Goal: Contribute content: Contribute content

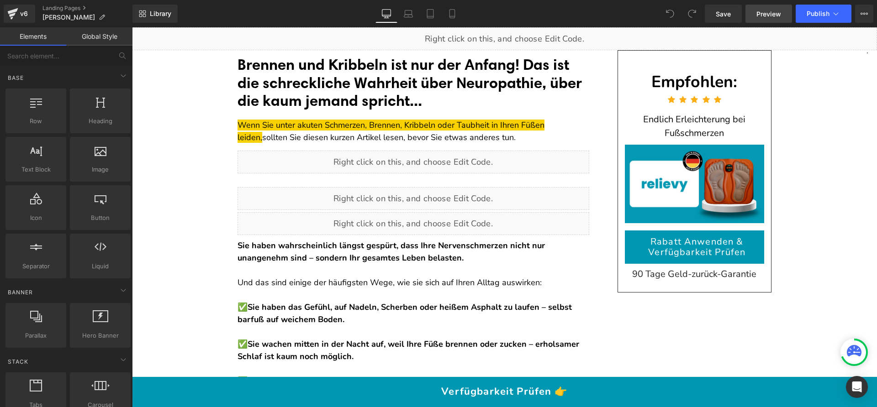
click at [762, 12] on span "Preview" at bounding box center [768, 14] width 25 height 10
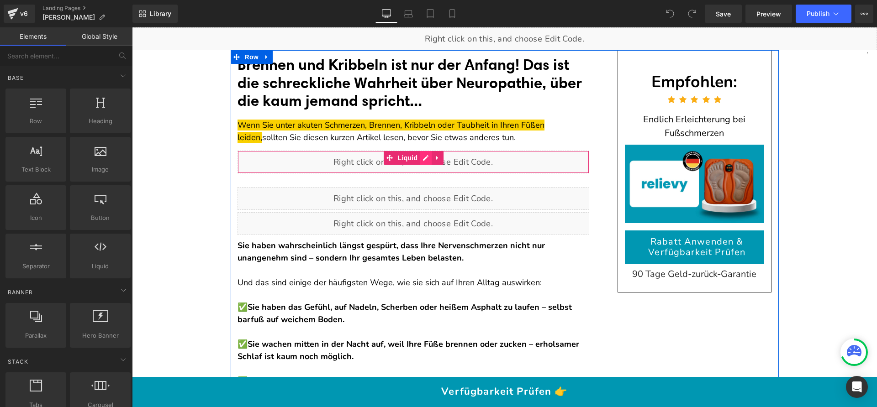
click at [423, 157] on div "Liquid" at bounding box center [414, 162] width 352 height 23
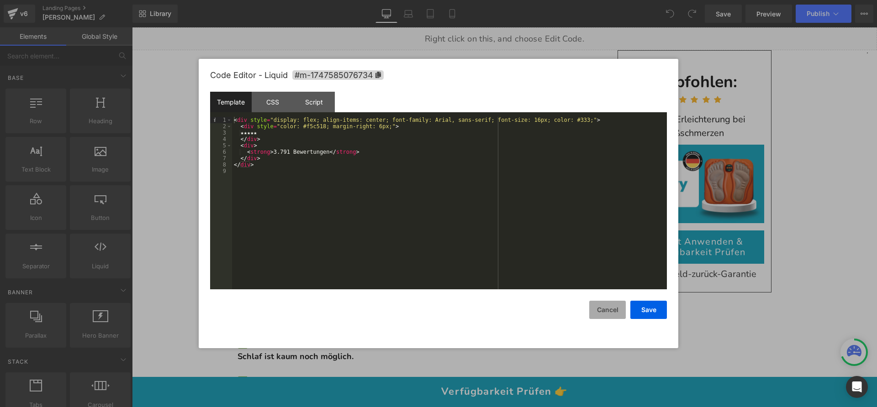
click at [614, 315] on button "Cancel" at bounding box center [607, 310] width 37 height 18
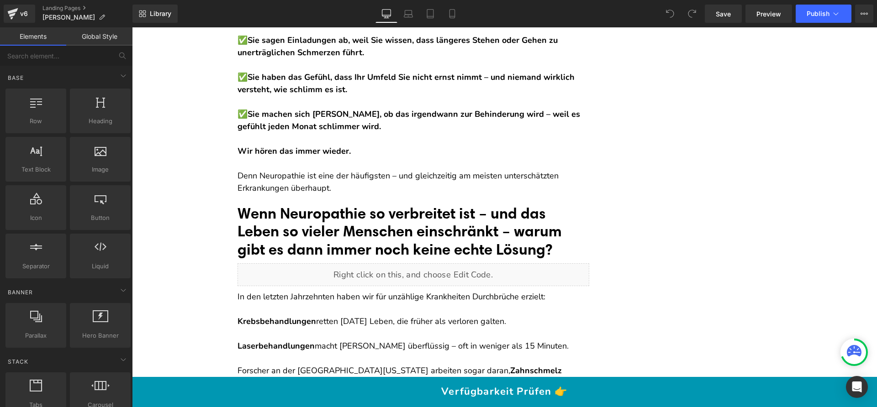
scroll to position [341, 0]
click at [762, 15] on span "Preview" at bounding box center [768, 14] width 25 height 10
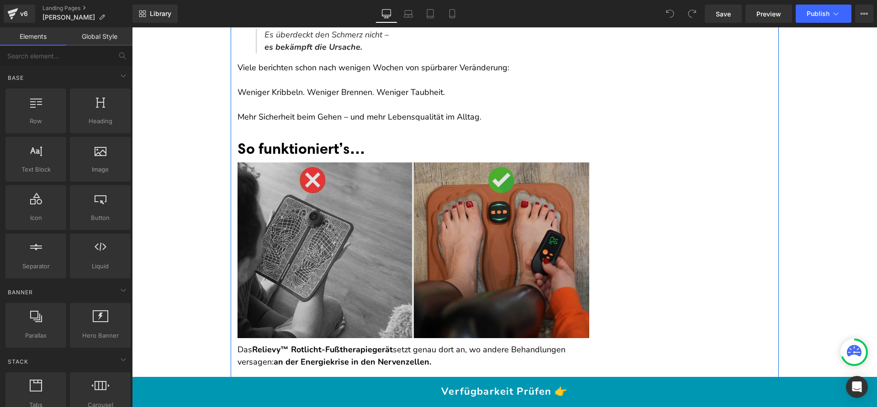
scroll to position [4161, 0]
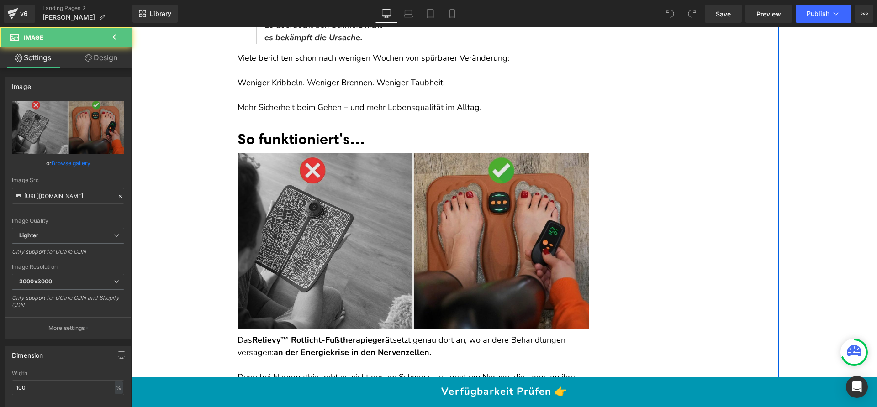
click at [381, 217] on img at bounding box center [414, 241] width 352 height 176
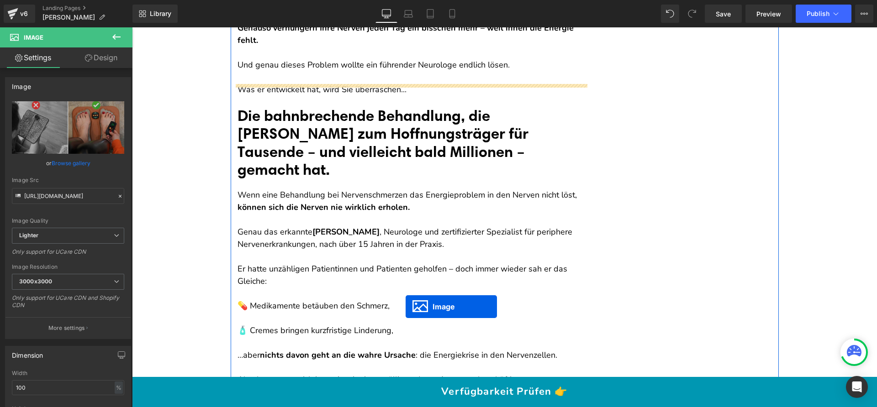
scroll to position [2496, 0]
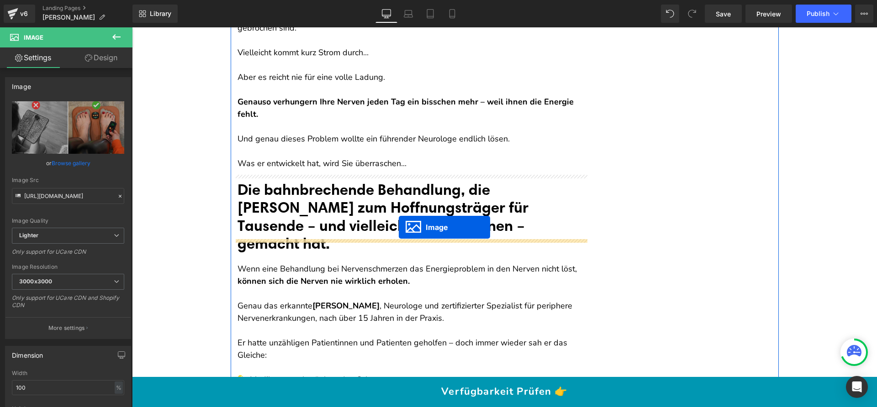
drag, startPoint x: 405, startPoint y: 237, endPoint x: 397, endPoint y: 230, distance: 10.7
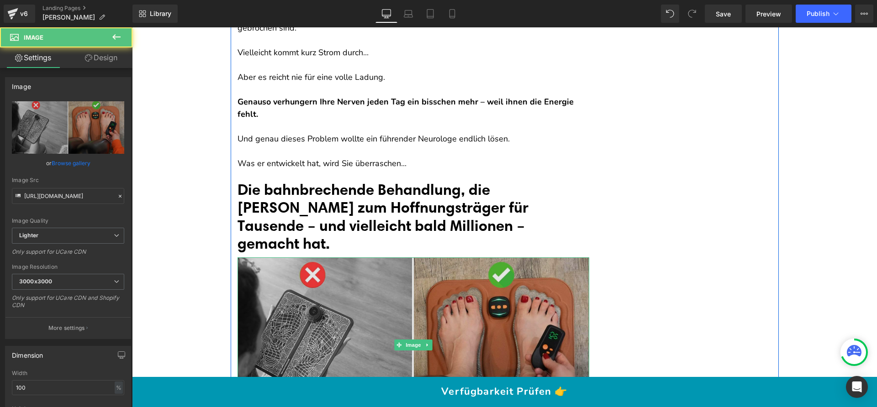
click at [391, 275] on img at bounding box center [414, 346] width 352 height 176
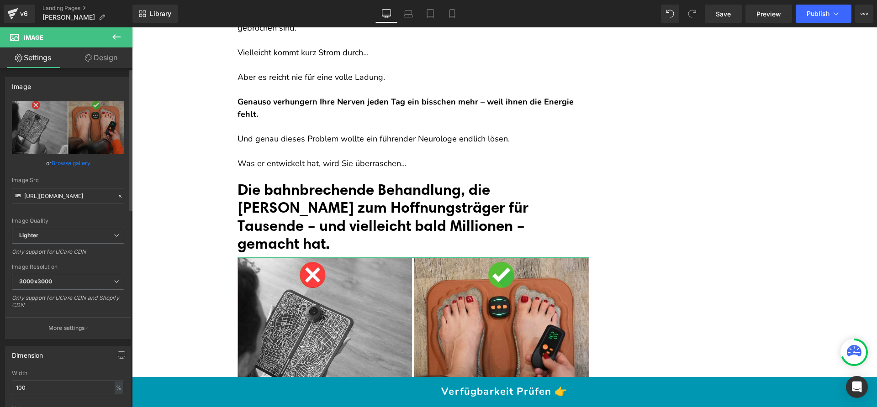
click at [66, 163] on link "Browse gallery" at bounding box center [71, 163] width 39 height 16
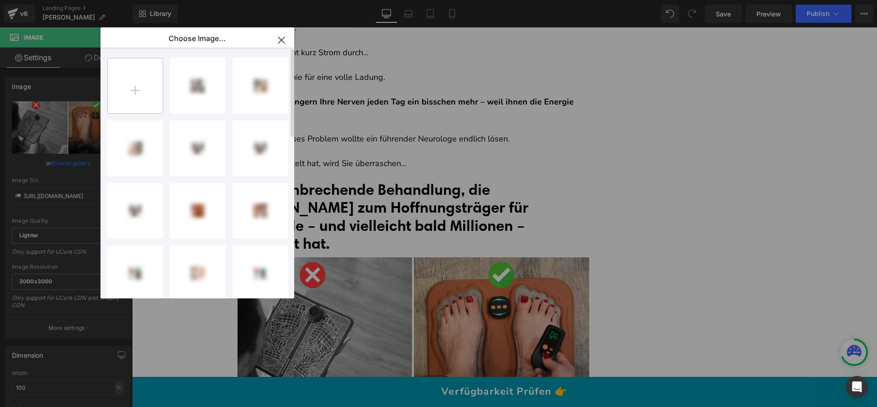
click at [146, 88] on input "file" at bounding box center [135, 85] width 55 height 55
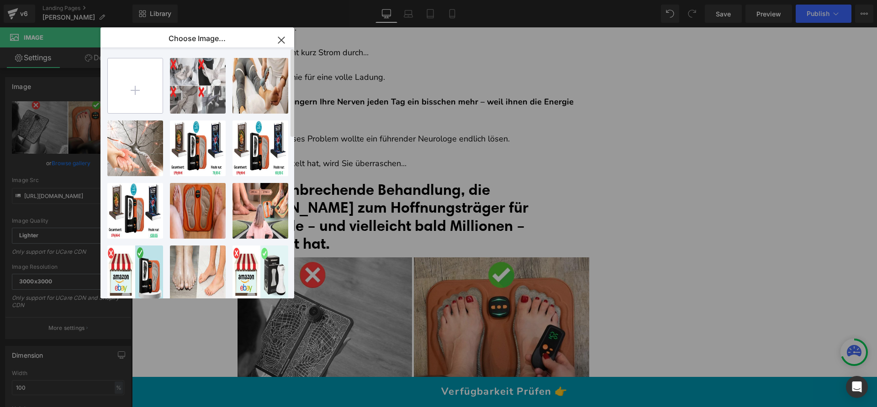
type input "C:\fakepath\gif (1069 x 690 px) (5).jpg"
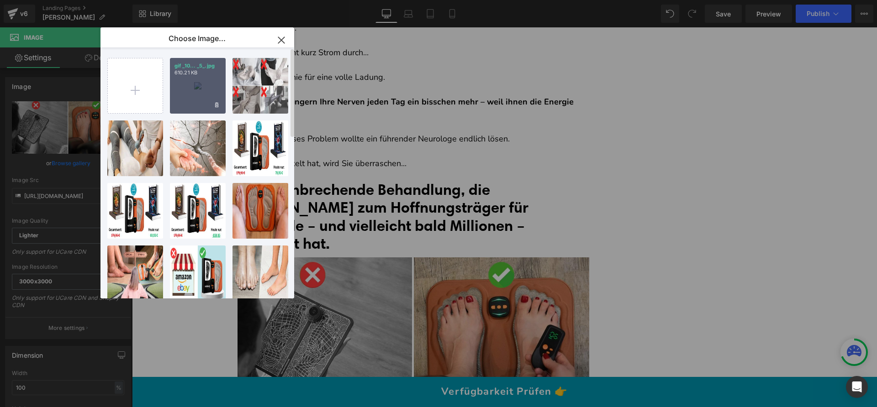
click at [199, 95] on div "gif _10... _5_.jpg 610.21 KB" at bounding box center [198, 86] width 56 height 56
type input "https://ucarecdn.com/edfc7506-3958-42b8-9af8-9c2a1bbf6625/-/format/auto/-/previ…"
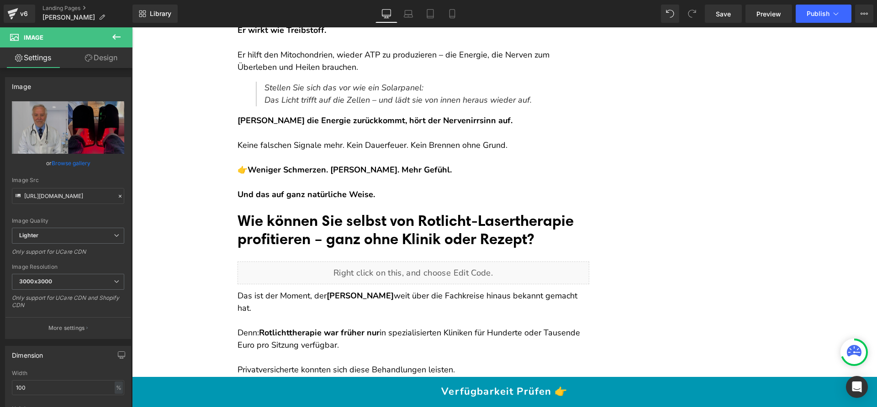
scroll to position [3355, 0]
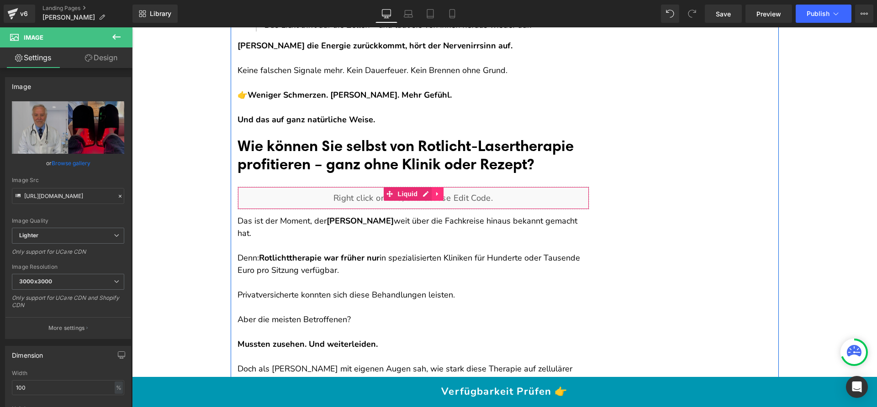
click at [436, 196] on icon at bounding box center [437, 194] width 2 height 4
click at [440, 198] on icon at bounding box center [443, 194] width 6 height 7
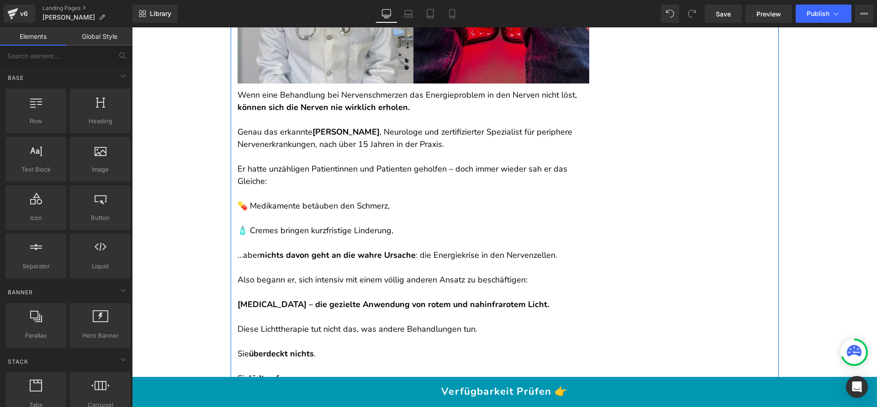
scroll to position [2732, 0]
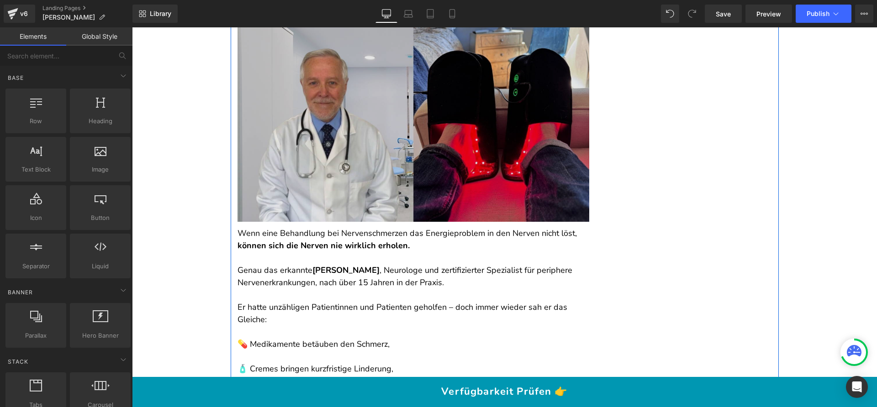
click at [419, 176] on img at bounding box center [414, 121] width 352 height 201
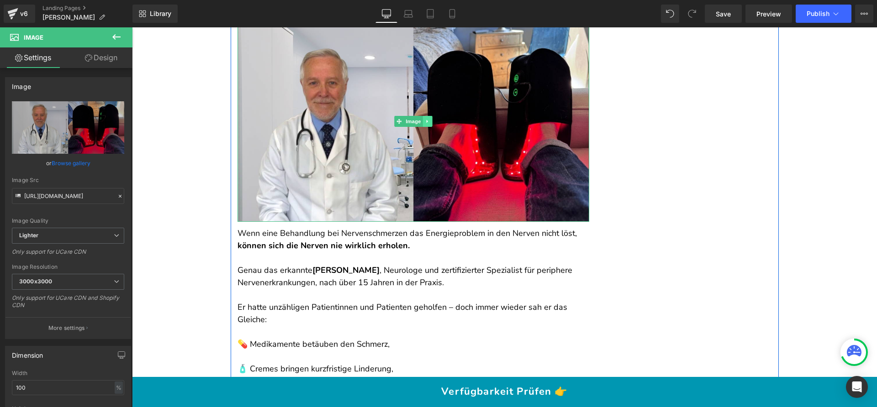
click at [425, 119] on icon at bounding box center [427, 121] width 5 height 5
click at [421, 119] on icon at bounding box center [422, 121] width 5 height 5
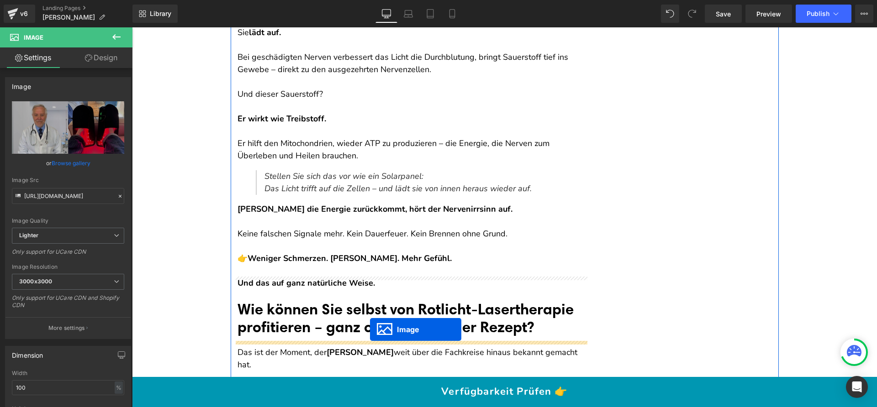
drag, startPoint x: 408, startPoint y: 304, endPoint x: 370, endPoint y: 329, distance: 45.7
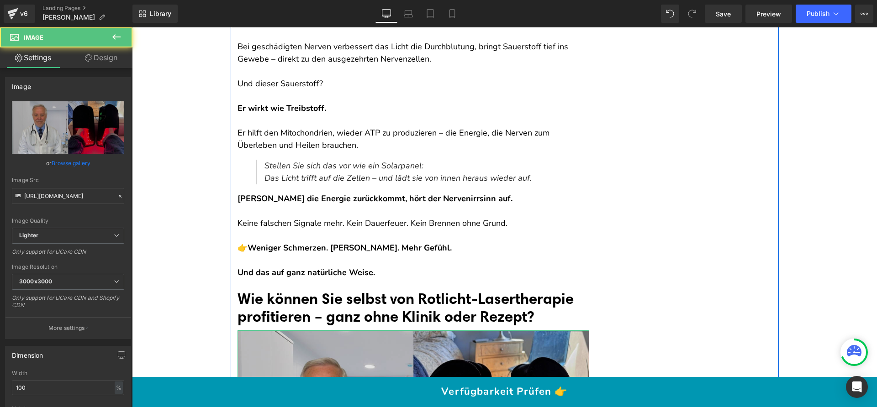
scroll to position [3291, 0]
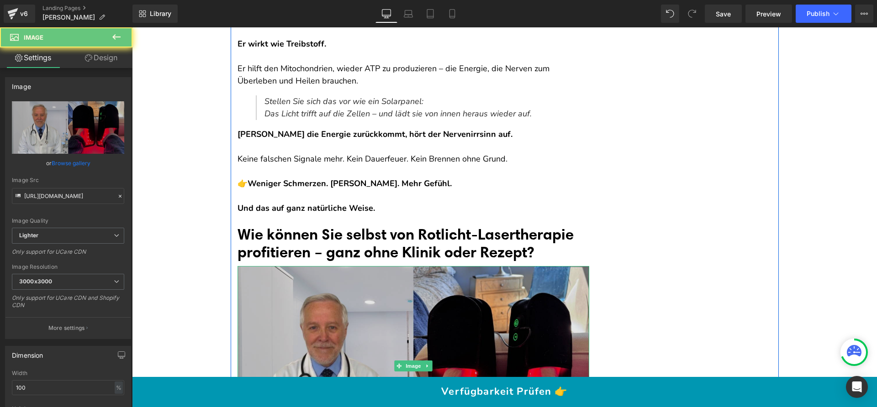
click at [384, 289] on img at bounding box center [414, 366] width 352 height 201
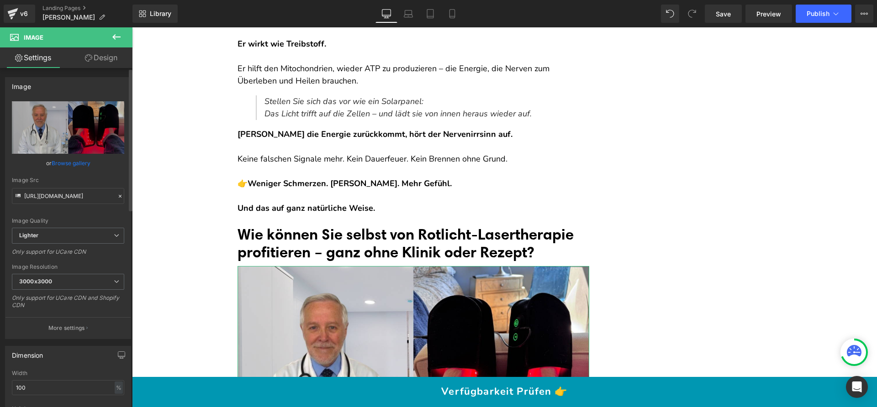
click at [66, 164] on link "Browse gallery" at bounding box center [71, 163] width 39 height 16
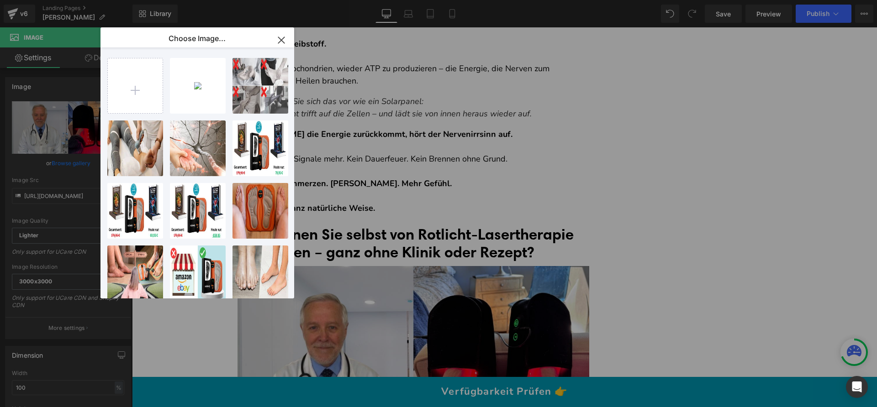
click at [103, 85] on div "gif _10... _5_.jpg 610.21 KB Delete image? Yes No 1701845...1671.jpg 125.40 KB …" at bounding box center [198, 173] width 194 height 251
click at [122, 80] on input "file" at bounding box center [135, 85] width 55 height 55
type input "C:\fakepath\gif (1069 x 690 px) (6).jpg"
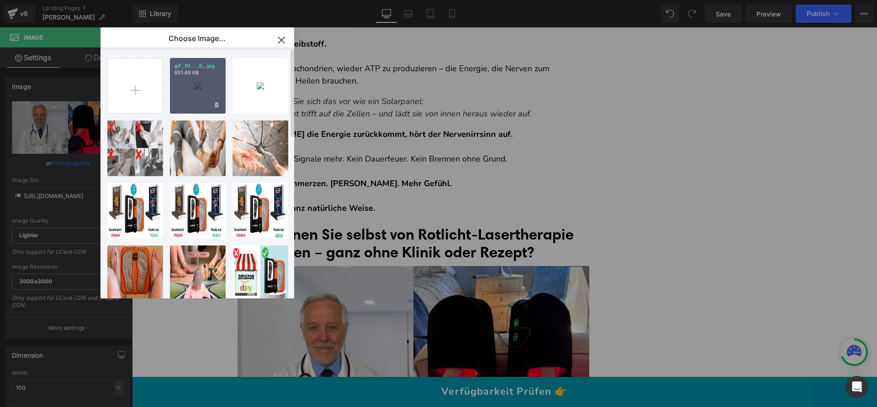
drag, startPoint x: 204, startPoint y: 98, endPoint x: 70, endPoint y: 72, distance: 136.8
click at [204, 98] on div "gif _10... _6_.jpg 651.46 KB" at bounding box center [198, 86] width 56 height 56
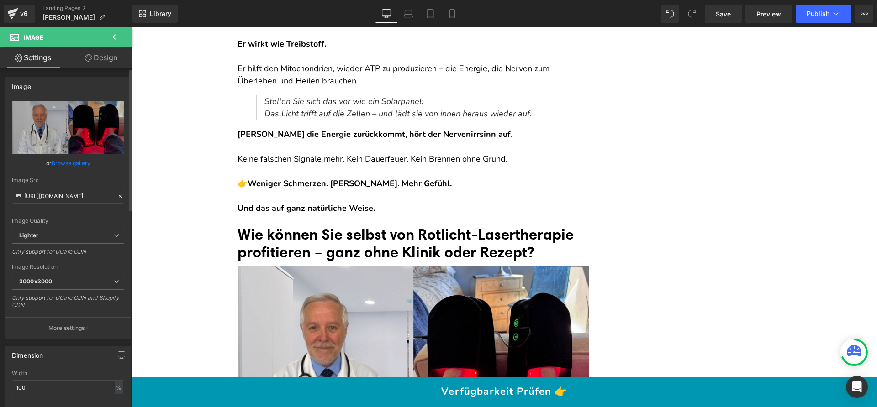
click at [83, 163] on link "Browse gallery" at bounding box center [71, 163] width 39 height 16
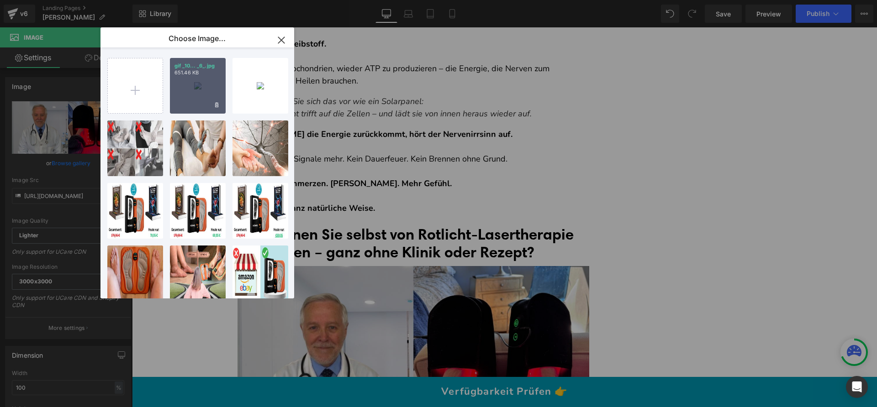
click at [193, 101] on div "gif _10... _6_.jpg 651.46 KB" at bounding box center [198, 86] width 56 height 56
type input "https://ucarecdn.com/5d0efa7f-5725-49fe-b289-1548cc7f09d1/-/format/auto/-/previ…"
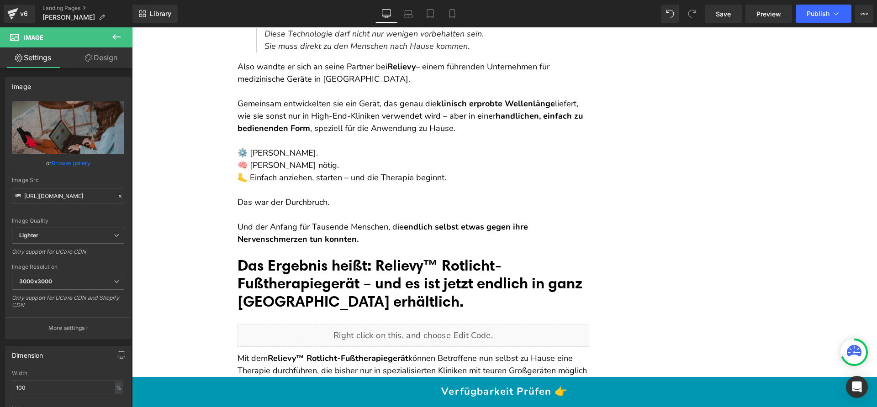
scroll to position [4065, 0]
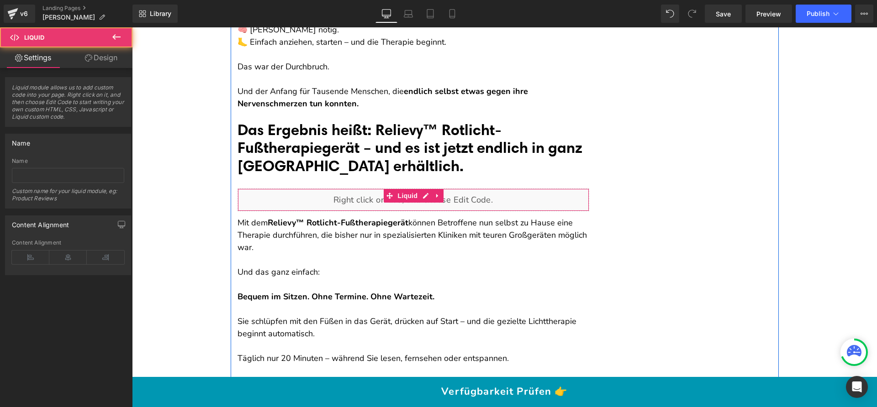
click at [344, 198] on div "Liquid" at bounding box center [414, 200] width 352 height 23
click at [459, 197] on div "Liquid" at bounding box center [414, 200] width 352 height 23
click at [434, 196] on icon at bounding box center [437, 196] width 6 height 7
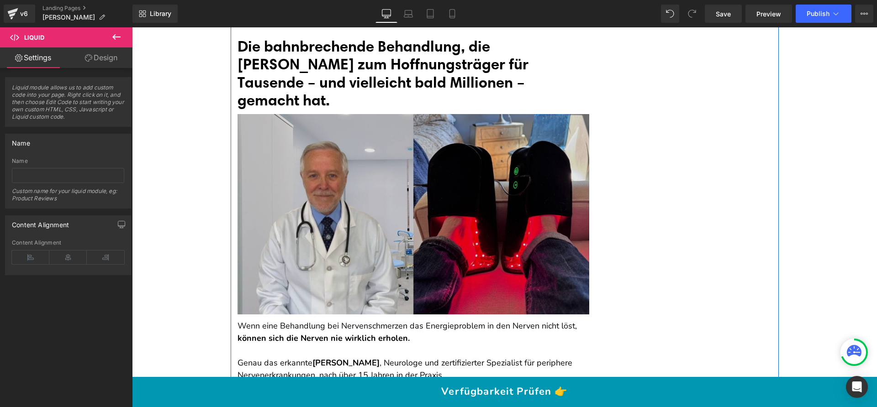
scroll to position [2617, 0]
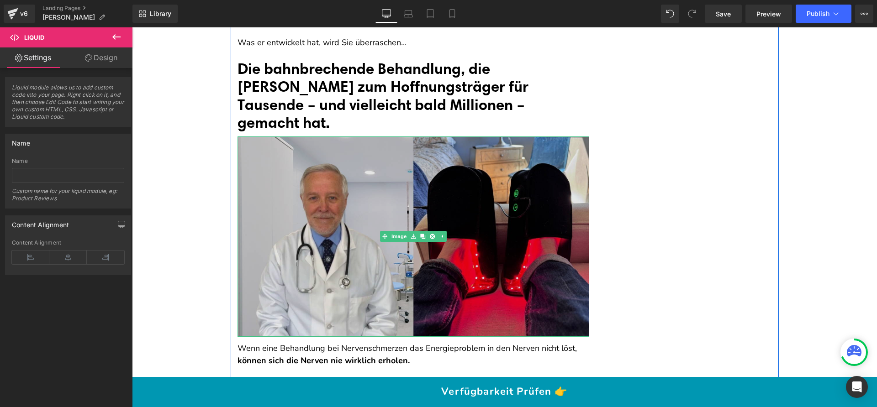
click at [375, 187] on img at bounding box center [414, 237] width 352 height 201
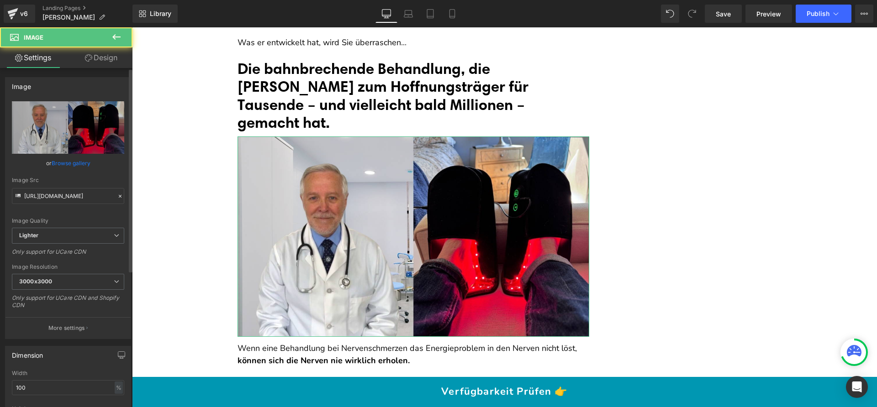
click at [73, 166] on link "Browse gallery" at bounding box center [71, 163] width 39 height 16
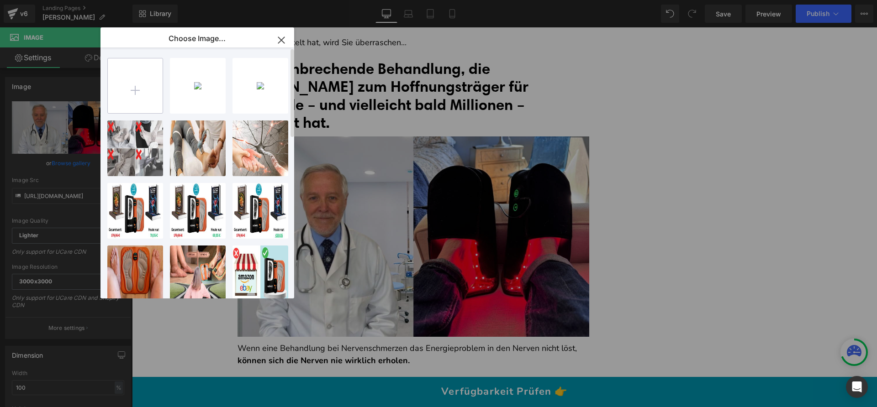
click at [135, 93] on input "file" at bounding box center [135, 85] width 55 height 55
type input "C:\fakepath\gif (1069 x 690 px) (7).jpg"
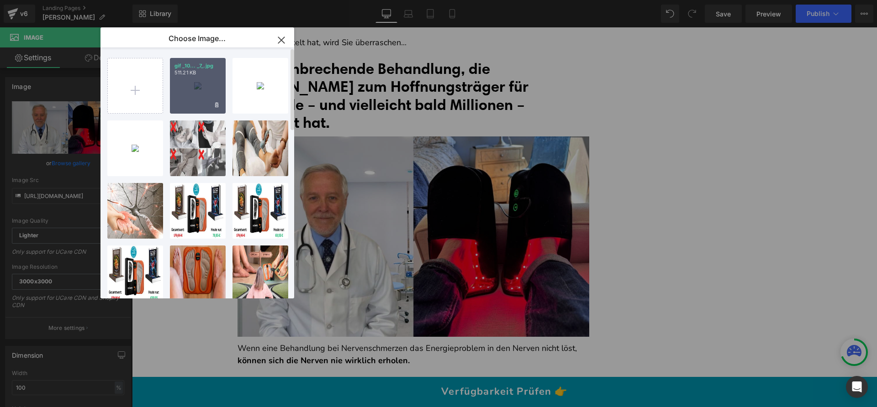
drag, startPoint x: 198, startPoint y: 91, endPoint x: 56, endPoint y: 71, distance: 143.5
click at [198, 91] on div "gif _10... _7_.jpg 511.21 KB" at bounding box center [198, 86] width 56 height 56
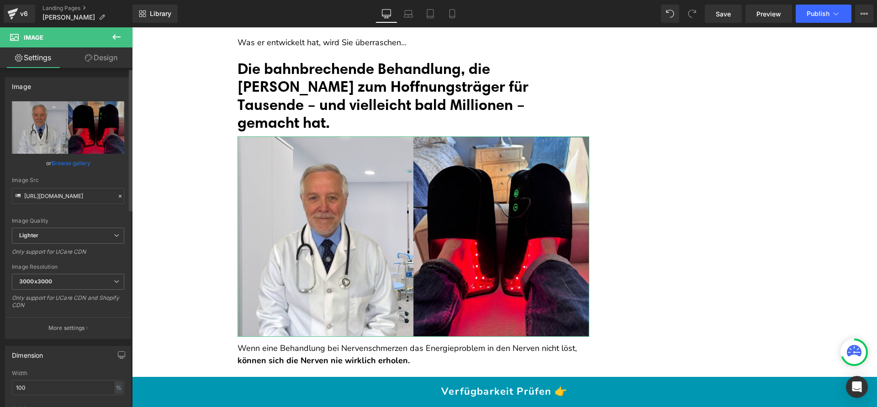
click at [78, 161] on link "Browse gallery" at bounding box center [71, 163] width 39 height 16
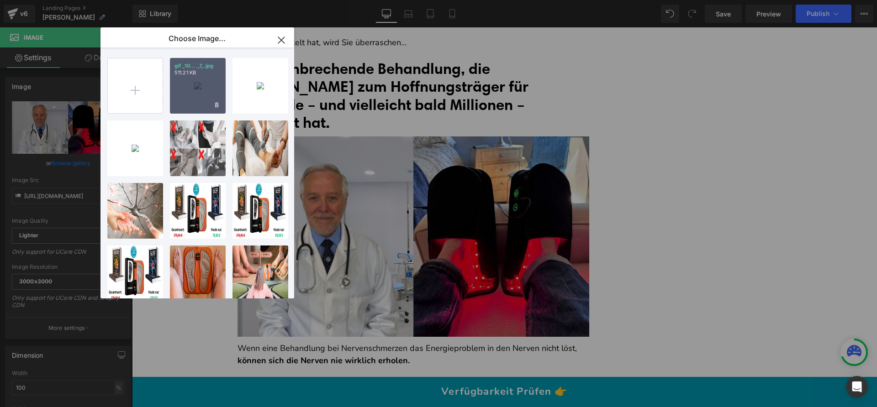
drag, startPoint x: 205, startPoint y: 95, endPoint x: 70, endPoint y: 71, distance: 136.9
click at [205, 95] on div "gif _10... _7_.jpg 511.21 KB" at bounding box center [198, 86] width 56 height 56
type input "https://ucarecdn.com/9d1bedd2-956f-4043-bdab-162d99a84f26/-/format/auto/-/previ…"
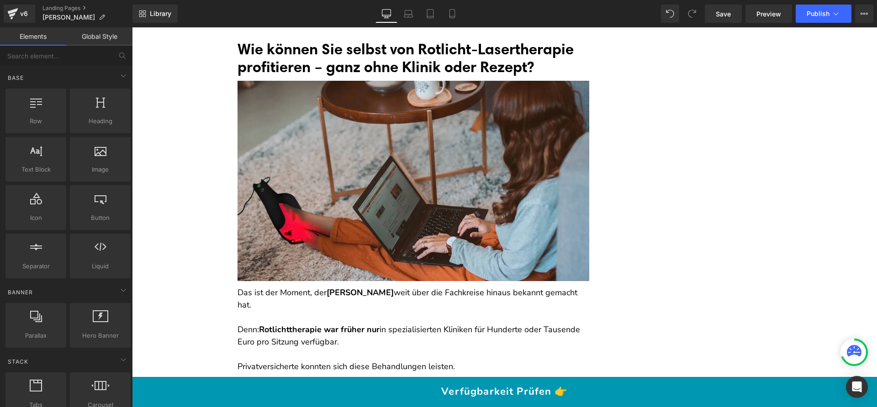
scroll to position [3481, 0]
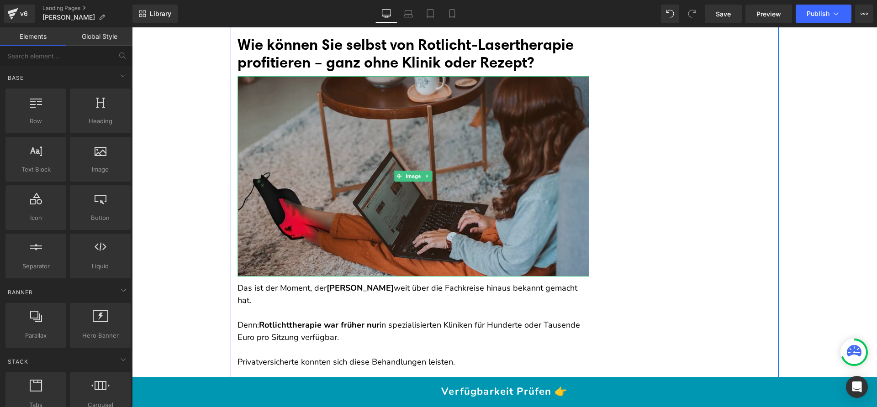
click at [286, 115] on img at bounding box center [414, 176] width 352 height 201
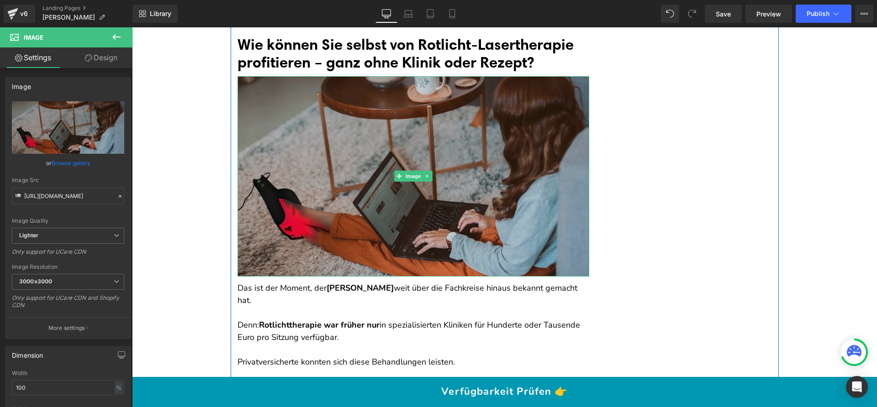
click at [331, 137] on img at bounding box center [414, 176] width 352 height 201
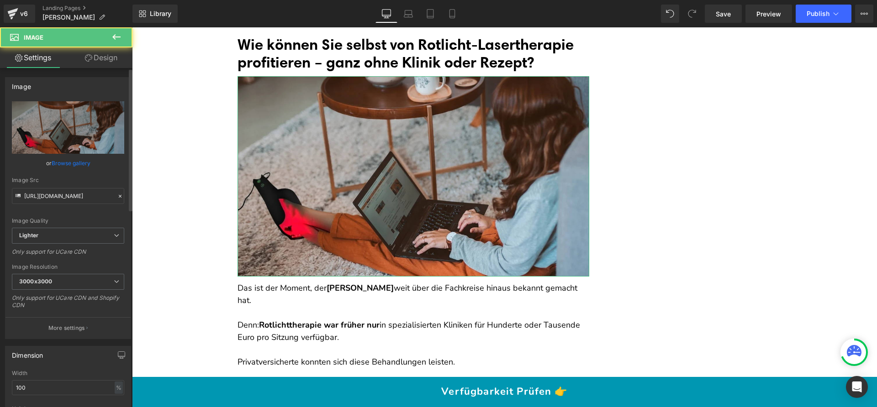
click at [84, 161] on link "Browse gallery" at bounding box center [71, 163] width 39 height 16
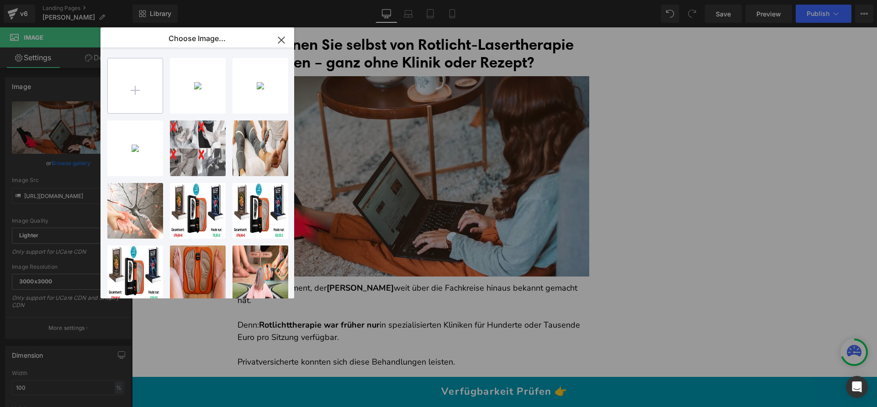
click at [151, 81] on input "file" at bounding box center [135, 85] width 55 height 55
type input "C:\fakepath\Page-4-Image-3-1.webp"
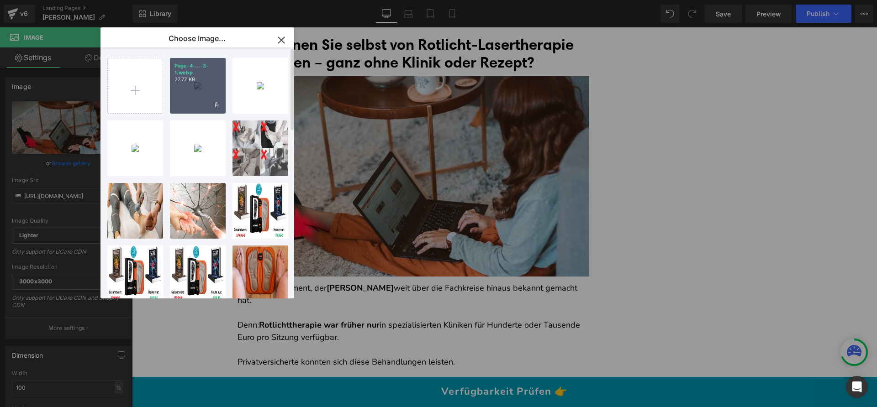
drag, startPoint x: 201, startPoint y: 97, endPoint x: 66, endPoint y: 73, distance: 137.0
click at [201, 97] on div "Page-4-...-3-1.webp 27.77 KB" at bounding box center [198, 86] width 56 height 56
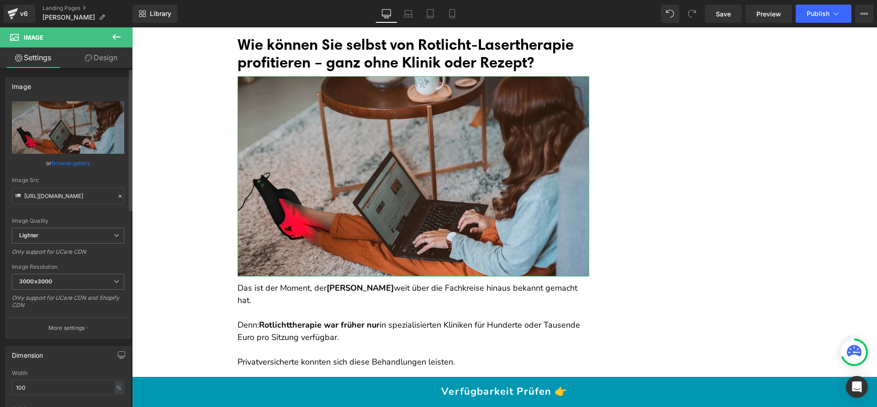
click at [86, 159] on link "Browse gallery" at bounding box center [71, 163] width 39 height 16
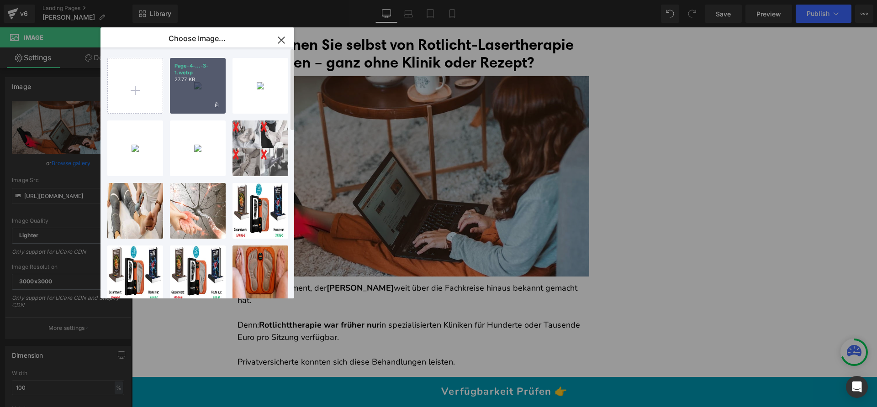
click at [217, 95] on div "Page-4-...-3-1.webp 27.77 KB" at bounding box center [198, 86] width 56 height 56
type input "https://ucarecdn.com/6de58801-6da4-42c8-a2f0-7ddee4a83df5/-/format/auto/-/previ…"
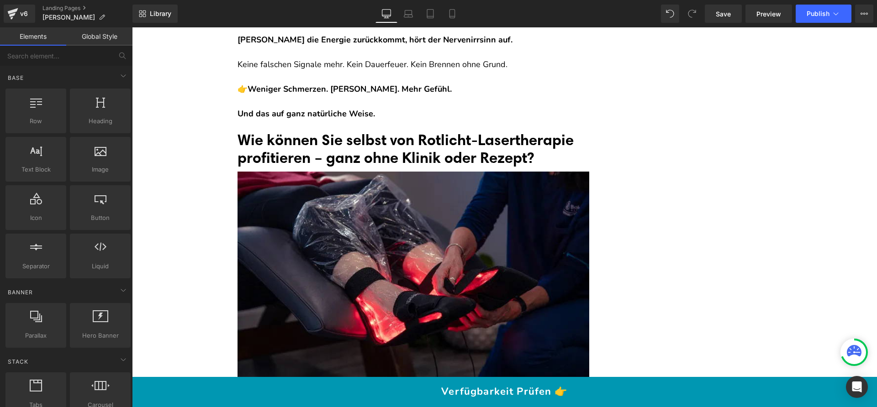
scroll to position [3392, 0]
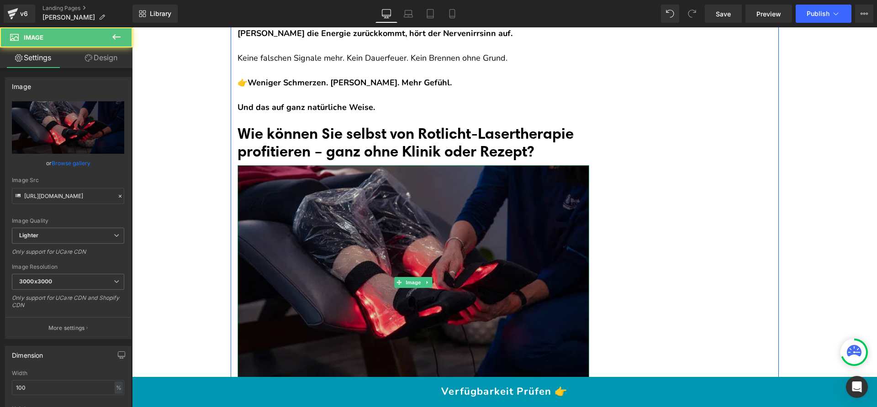
click at [381, 225] on img at bounding box center [414, 282] width 352 height 235
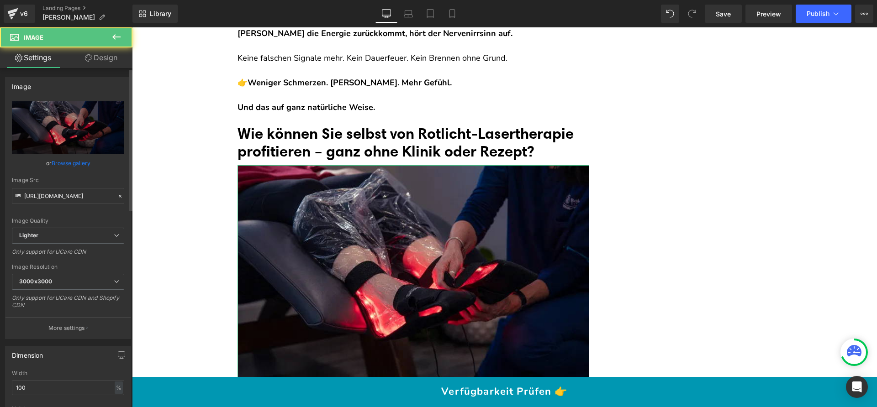
click at [60, 161] on link "Browse gallery" at bounding box center [71, 163] width 39 height 16
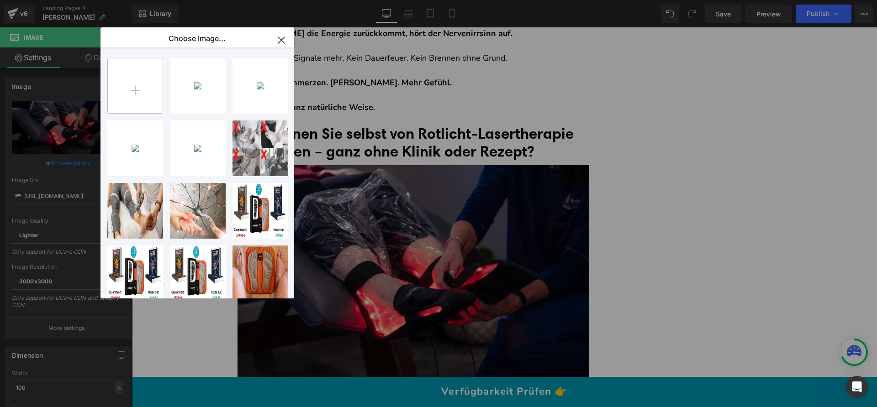
click at [144, 92] on input "file" at bounding box center [135, 85] width 55 height 55
type input "C:\fakepath\neuropathy-therapy-restore-welness-center-Melbourne-FL.png"
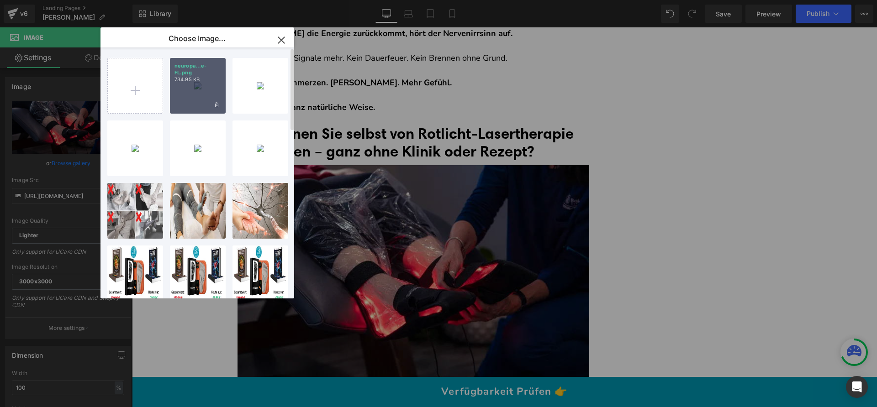
click at [206, 95] on div "neuropa...e-FL.png 734.95 KB" at bounding box center [198, 86] width 56 height 56
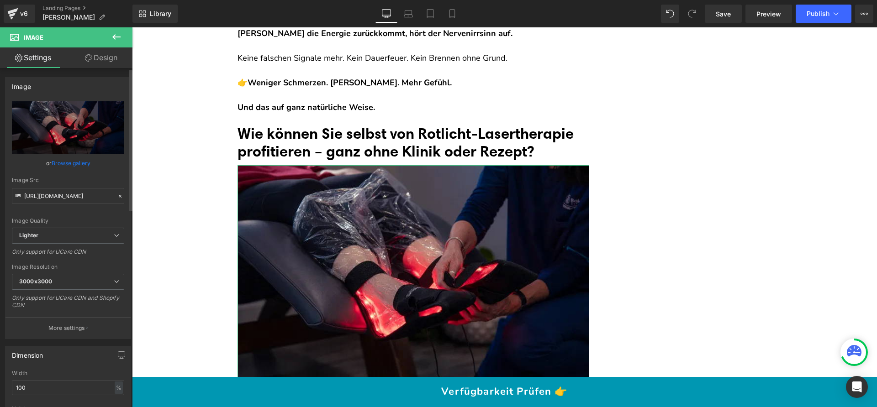
click at [78, 163] on link "Browse gallery" at bounding box center [71, 163] width 39 height 16
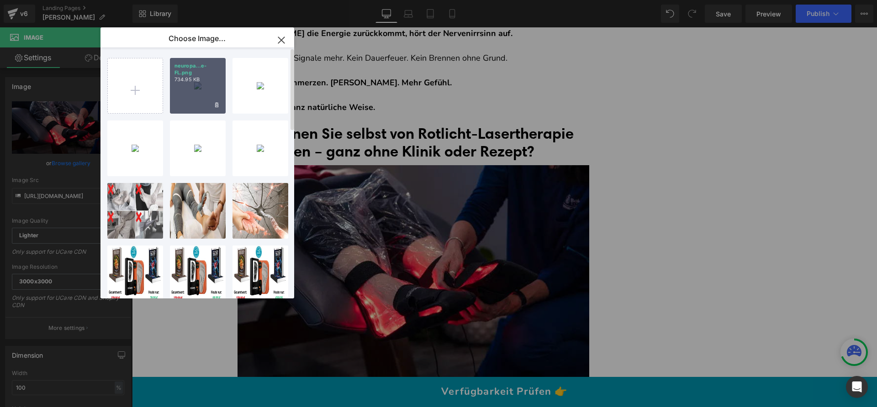
click at [213, 95] on div "neuropa...e-FL.png 734.95 KB" at bounding box center [198, 86] width 56 height 56
type input "https://ucarecdn.com/024142b3-c6dc-4412-bd96-9f5b9a892a5c/-/format/auto/-/previ…"
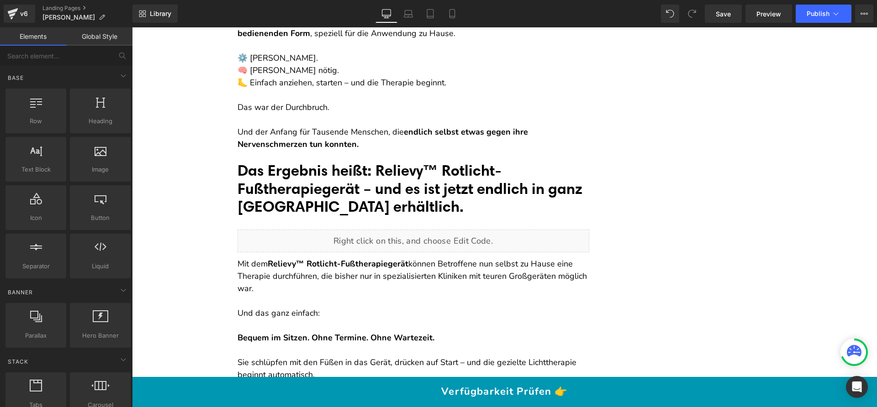
scroll to position [4006, 0]
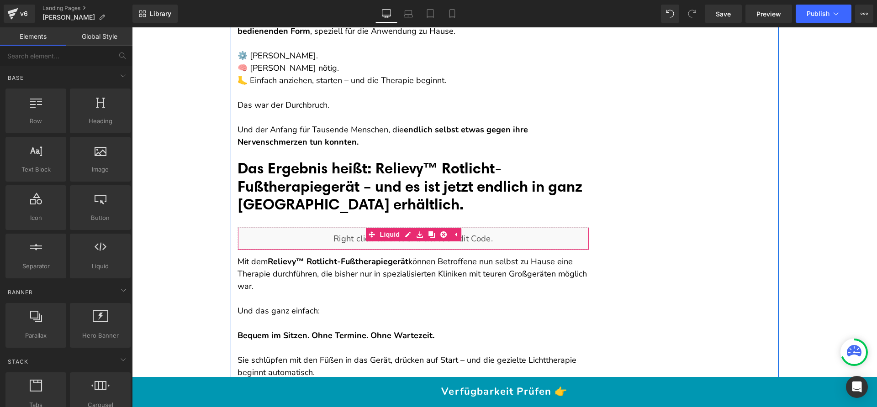
click at [302, 239] on div "Liquid" at bounding box center [414, 238] width 352 height 23
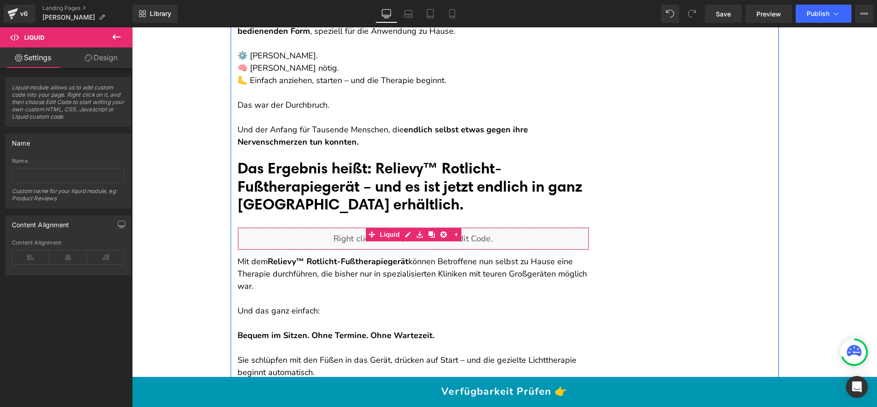
click at [407, 234] on div "Liquid" at bounding box center [414, 238] width 352 height 23
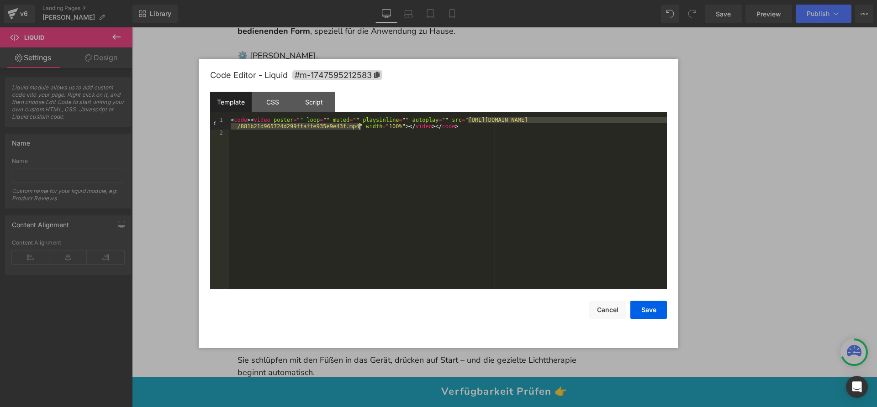
drag, startPoint x: 468, startPoint y: 118, endPoint x: 359, endPoint y: 128, distance: 110.1
click at [359, 128] on div "< code > < video poster = "" loop = "" muted = "" playsinline = "" autoplay = "…" at bounding box center [448, 213] width 438 height 192
click at [647, 315] on button "Save" at bounding box center [648, 310] width 37 height 18
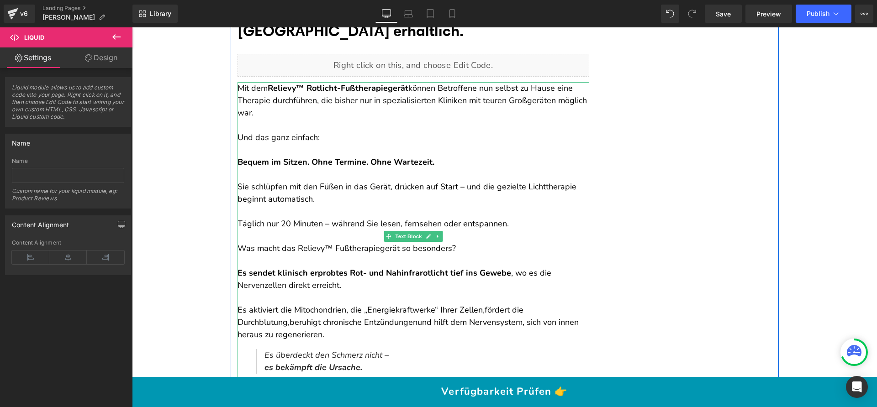
scroll to position [4131, 0]
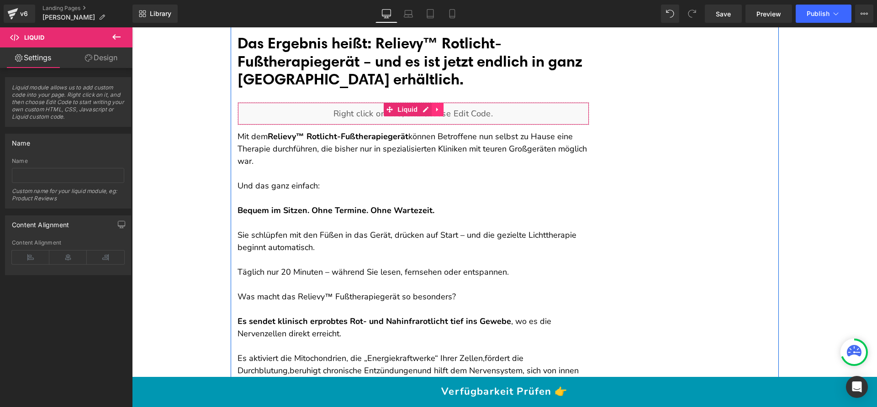
click at [437, 108] on link at bounding box center [438, 110] width 12 height 14
click at [428, 109] on icon at bounding box center [431, 109] width 6 height 6
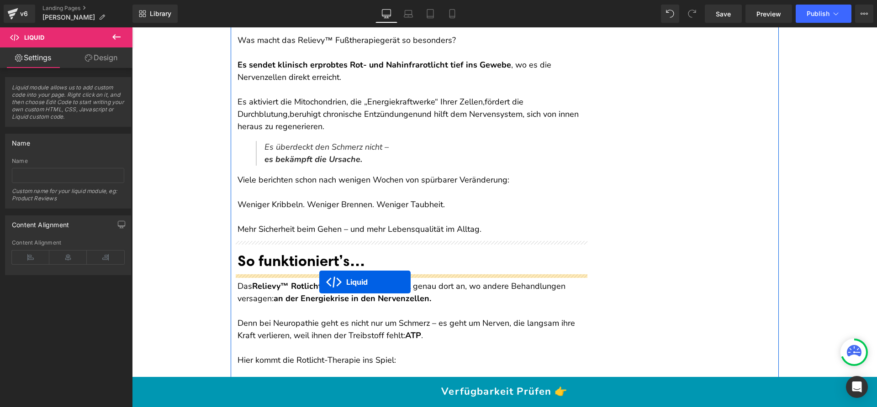
drag, startPoint x: 406, startPoint y: 157, endPoint x: 319, endPoint y: 282, distance: 152.1
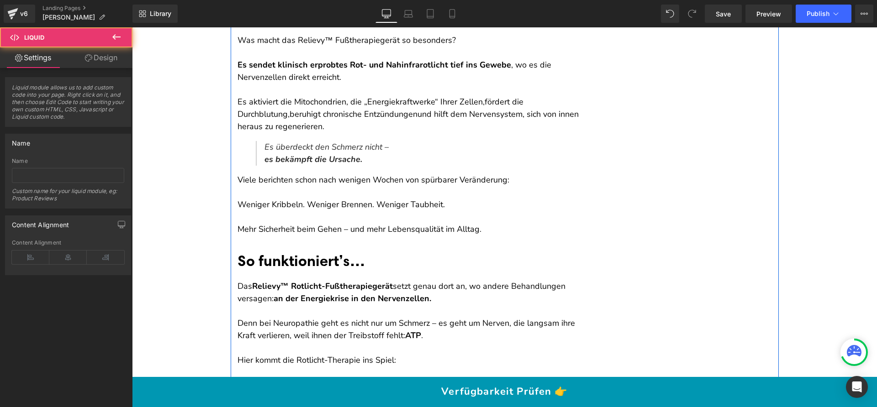
scroll to position [4388, 0]
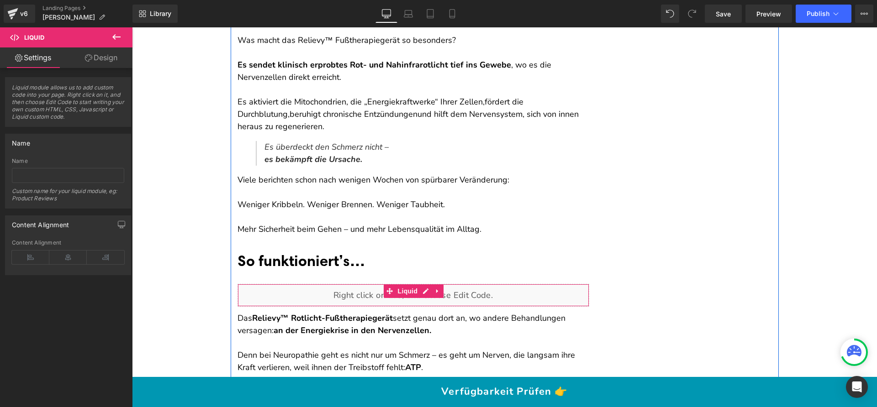
click at [423, 290] on div "Liquid" at bounding box center [414, 295] width 352 height 23
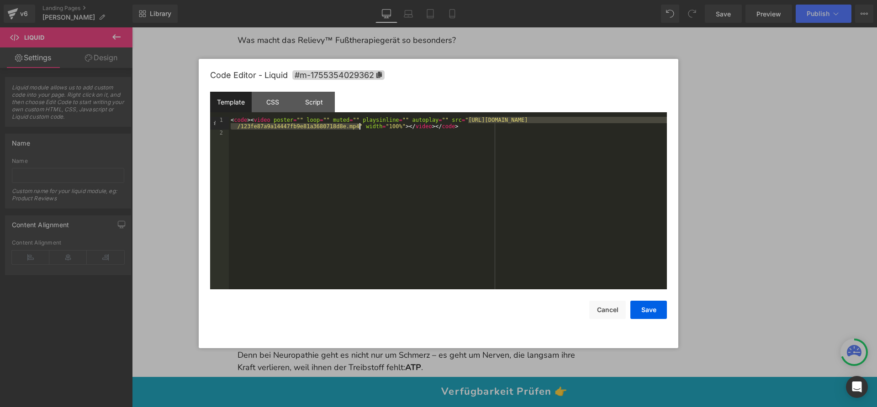
drag, startPoint x: 468, startPoint y: 119, endPoint x: 359, endPoint y: 128, distance: 109.5
click at [359, 128] on div "< code > < video poster = "" loop = "" muted = "" playsinline = "" autoplay = "…" at bounding box center [448, 213] width 438 height 192
click at [641, 303] on button "Save" at bounding box center [648, 310] width 37 height 18
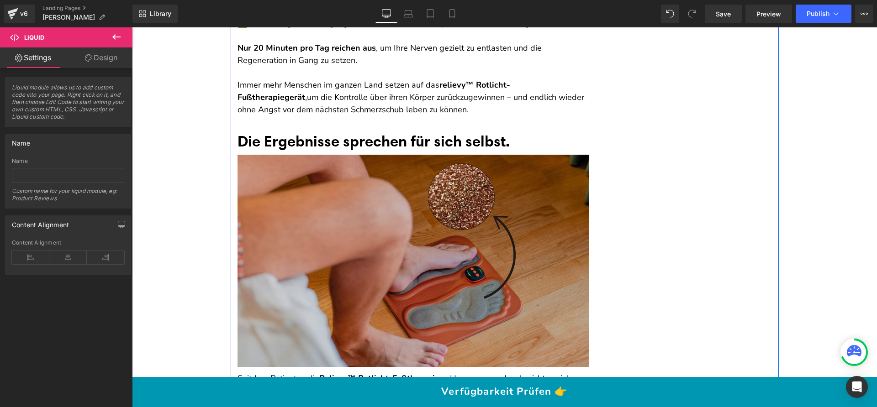
scroll to position [4972, 0]
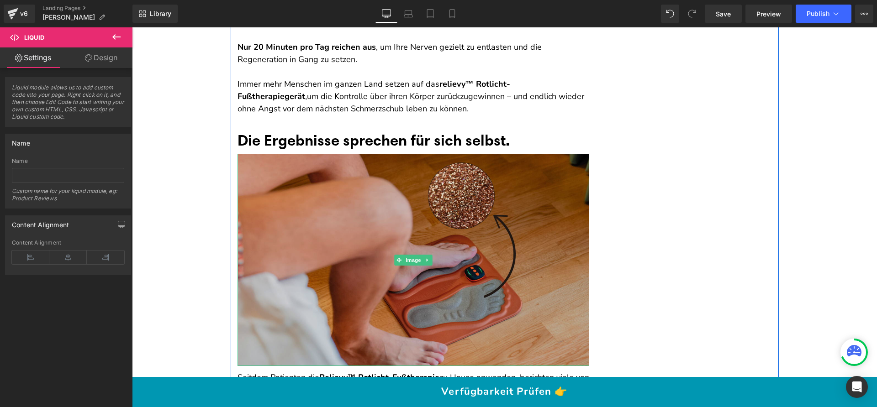
click at [378, 196] on img at bounding box center [414, 260] width 352 height 212
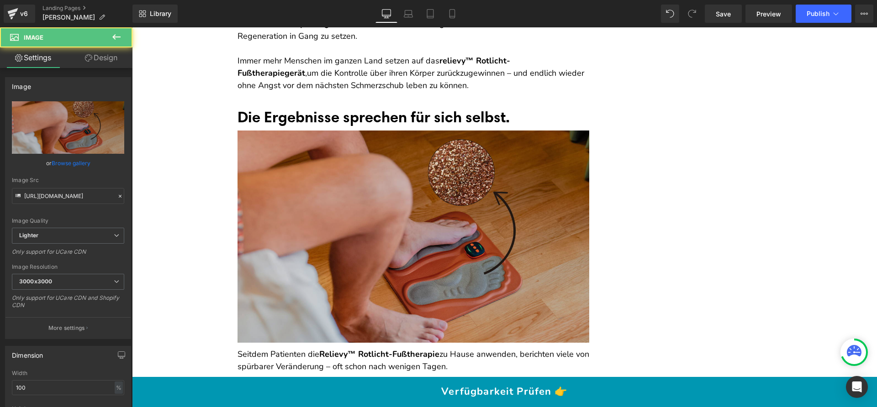
scroll to position [5037, 0]
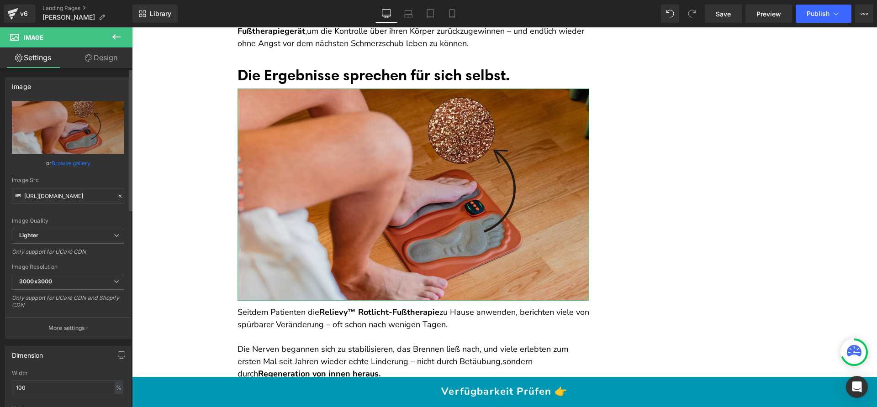
click at [72, 164] on link "Browse gallery" at bounding box center [71, 163] width 39 height 16
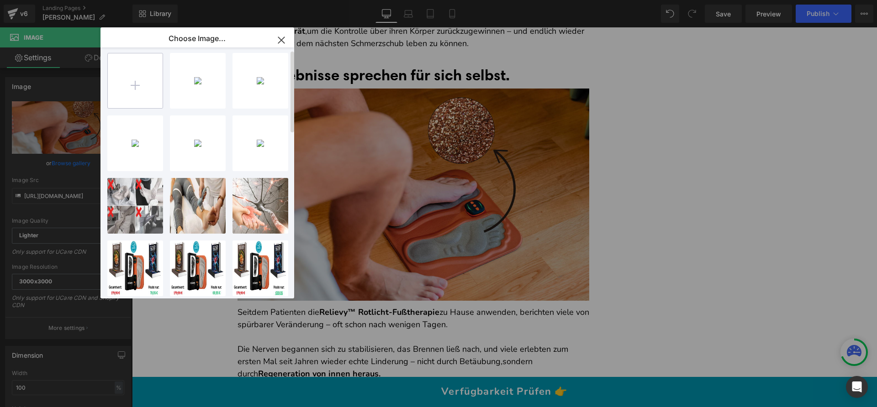
scroll to position [0, 0]
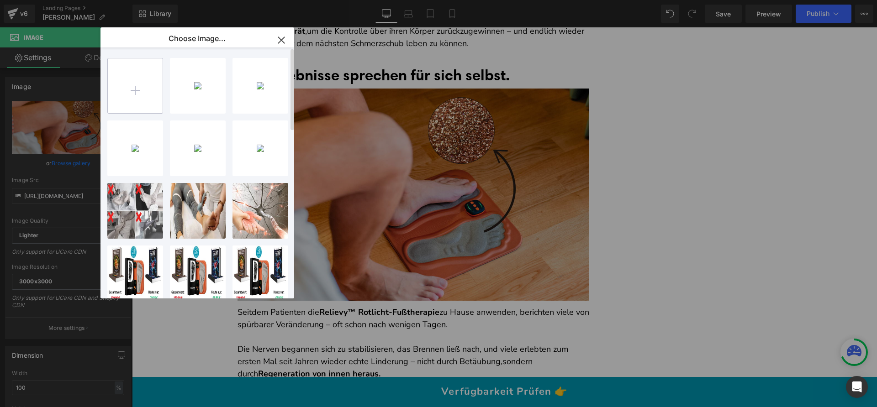
click at [138, 97] on input "file" at bounding box center [135, 85] width 55 height 55
type input "C:\fakepath\gempages_492211720673035150-bb6e.jpg"
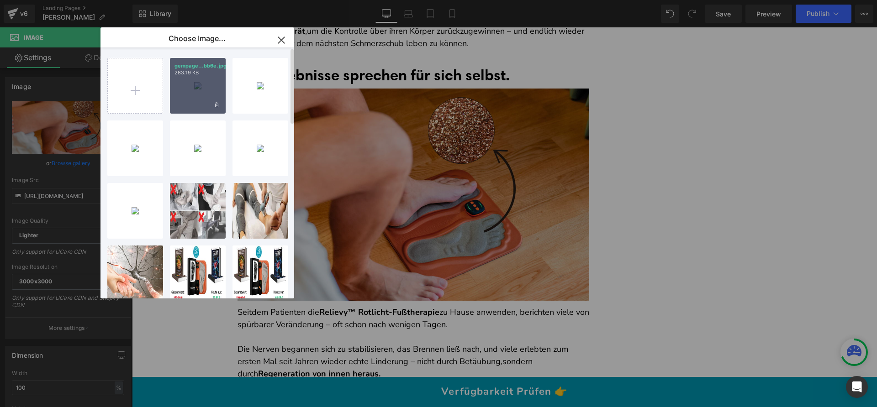
click at [207, 96] on div "gempage...bb6e.jpg 283.19 KB" at bounding box center [198, 86] width 56 height 56
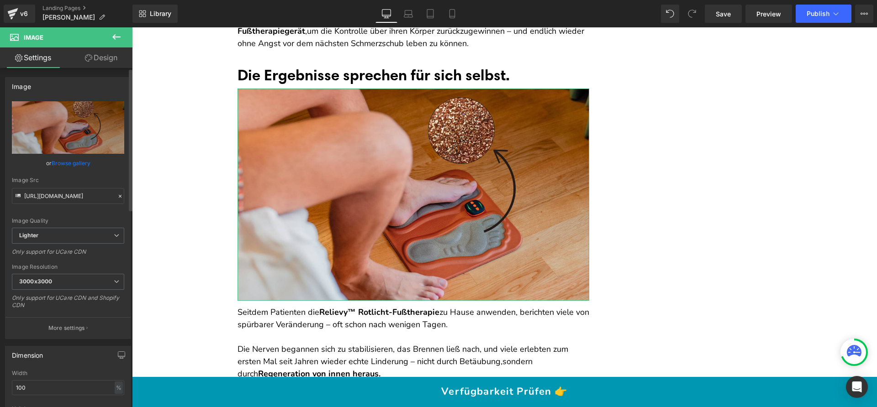
click at [76, 160] on link "Browse gallery" at bounding box center [71, 163] width 39 height 16
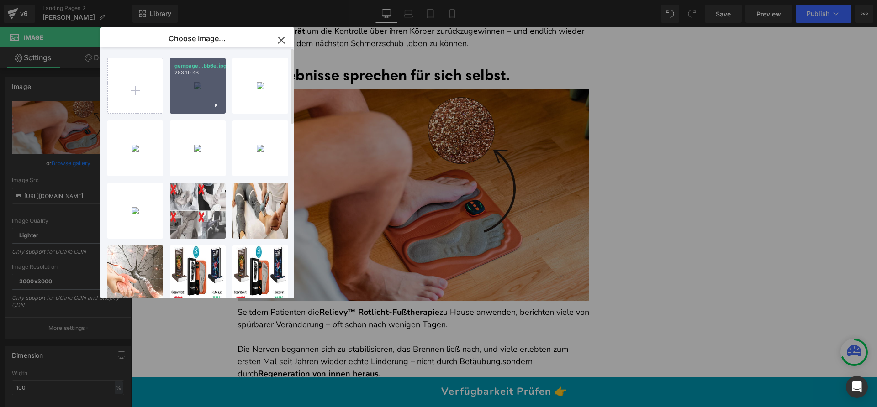
click at [214, 84] on div "gempage...bb6e.jpg 283.19 KB" at bounding box center [198, 86] width 56 height 56
type input "https://ucarecdn.com/a523b047-86b1-4c6a-a7c2-064c969be53b/-/format/auto/-/previ…"
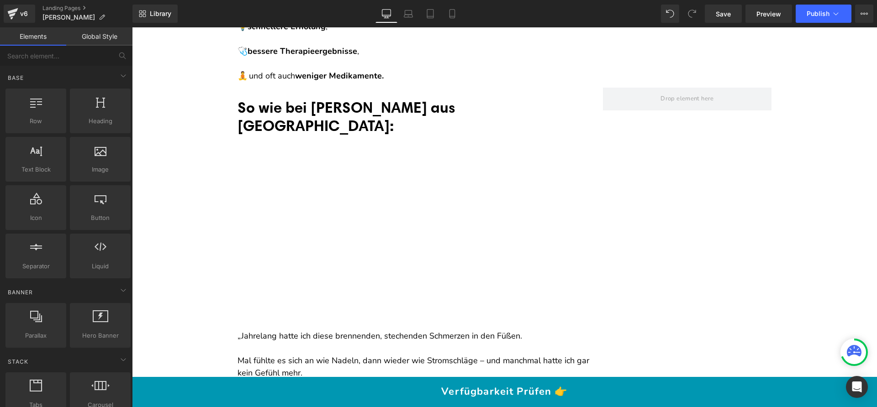
scroll to position [5521, 0]
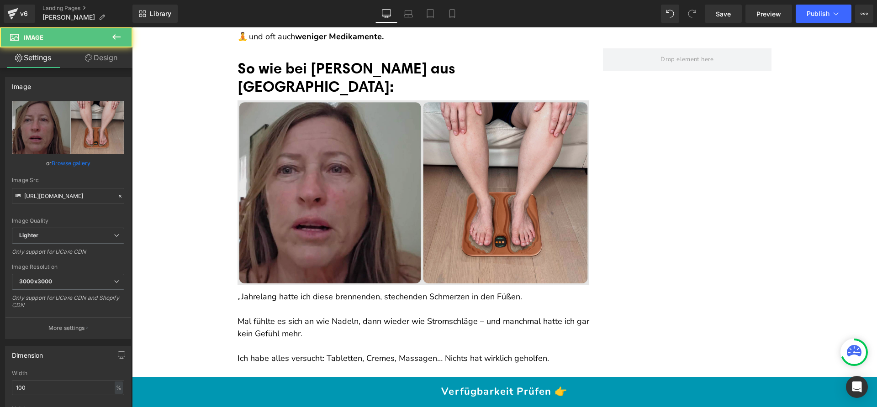
click at [289, 139] on img at bounding box center [414, 193] width 352 height 185
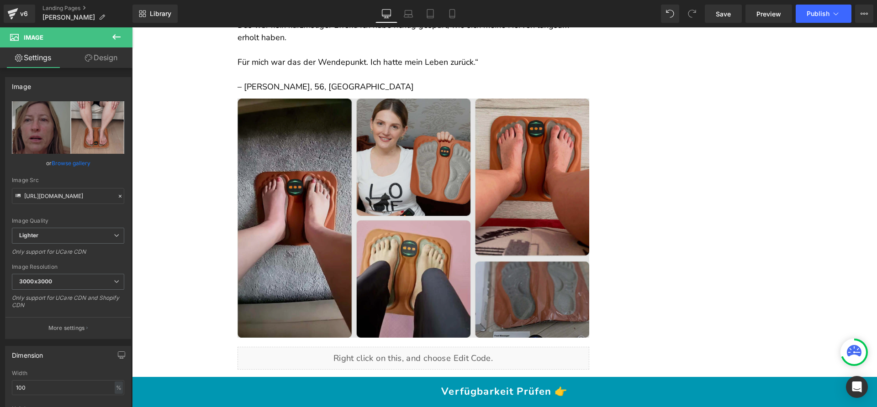
scroll to position [6037, 0]
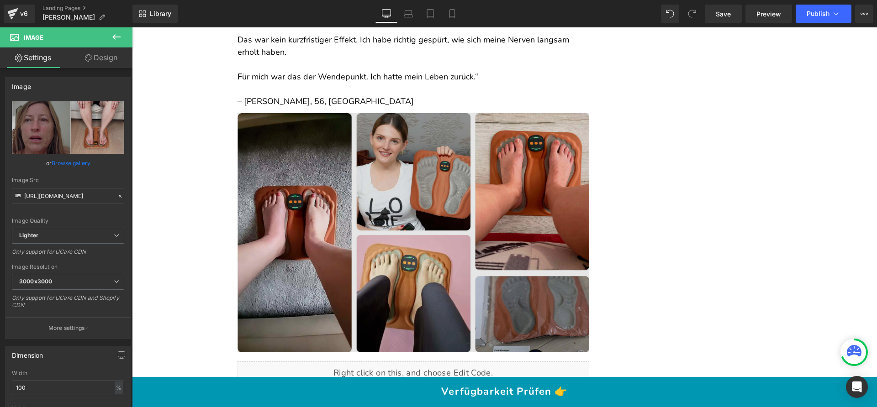
click at [352, 177] on img at bounding box center [414, 232] width 352 height 239
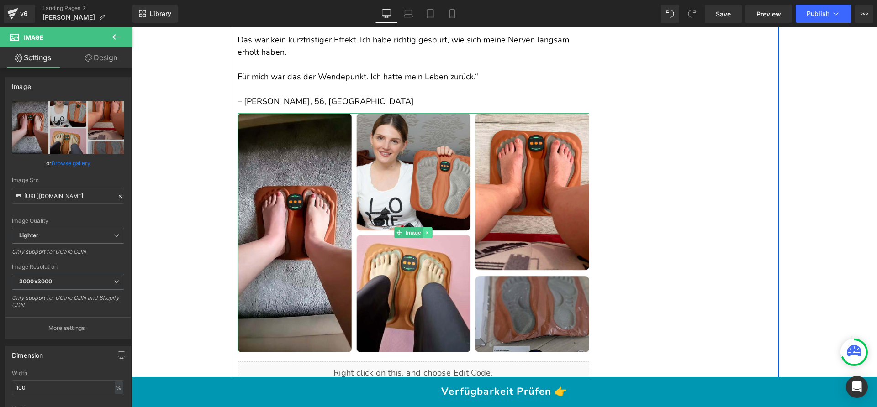
click at [423, 227] on link at bounding box center [428, 232] width 10 height 11
click at [428, 227] on link at bounding box center [433, 232] width 10 height 11
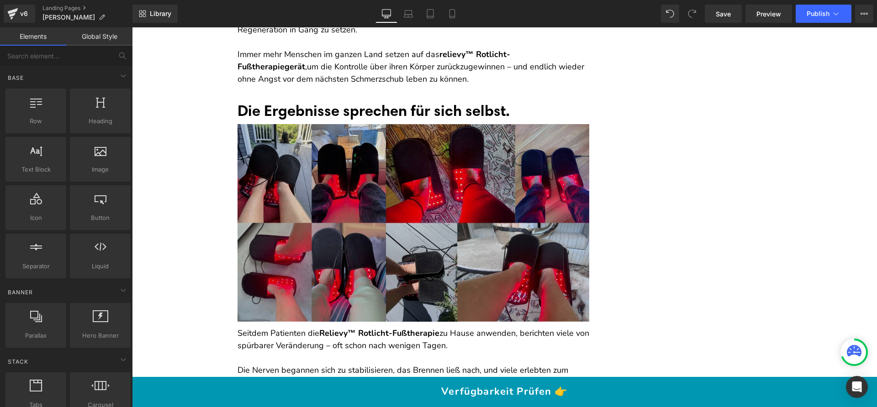
scroll to position [5003, 0]
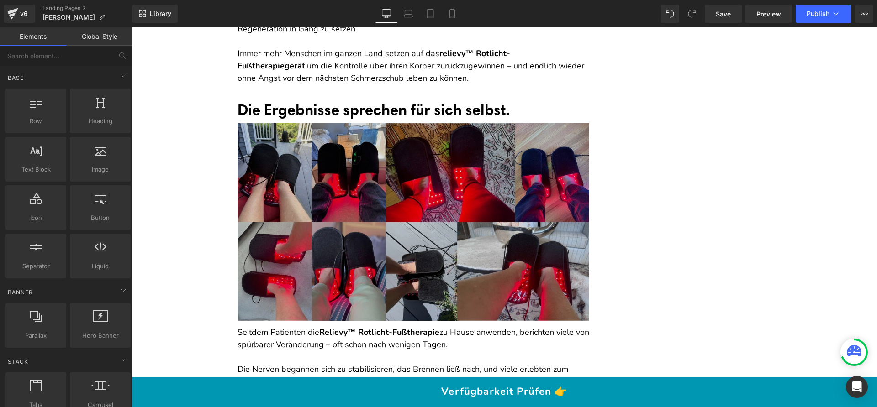
click at [408, 132] on img at bounding box center [414, 222] width 352 height 198
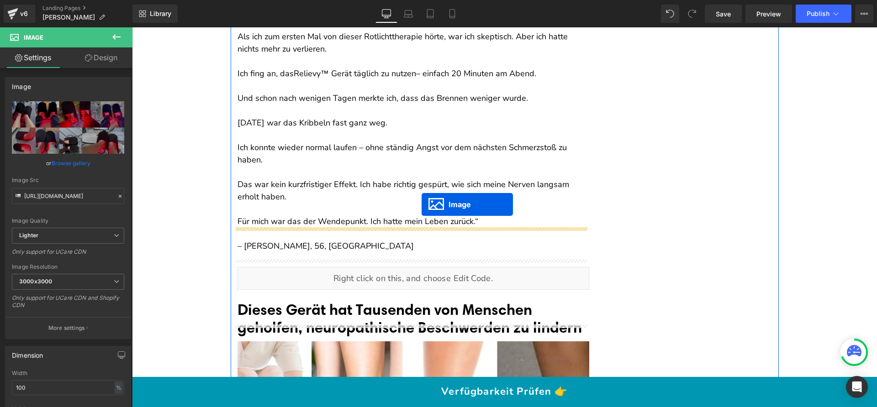
scroll to position [5800, 0]
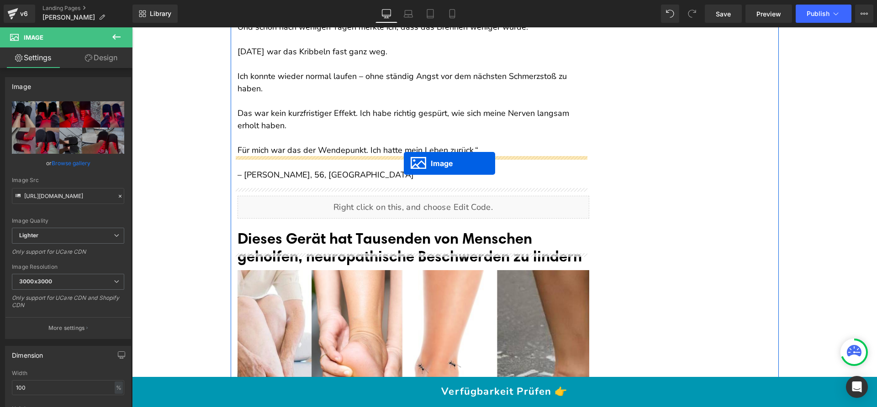
drag, startPoint x: 410, startPoint y: 211, endPoint x: 404, endPoint y: 163, distance: 48.3
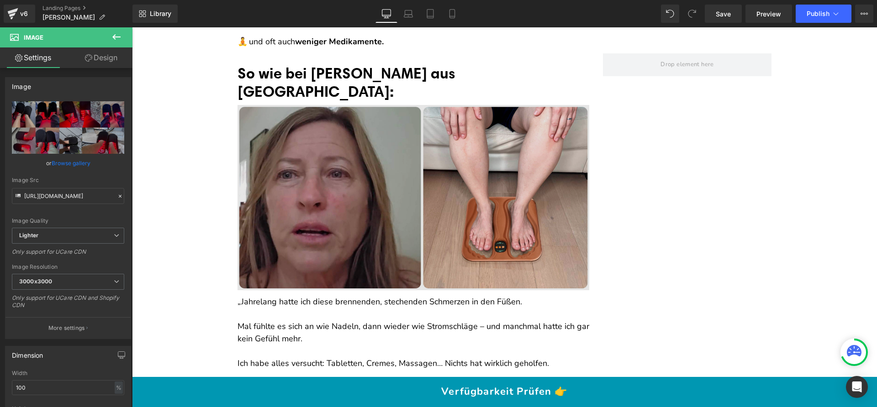
scroll to position [5366, 0]
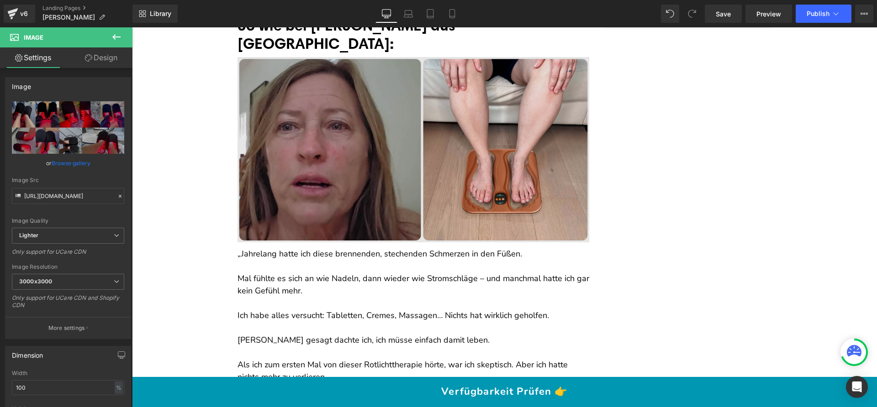
click at [407, 149] on img at bounding box center [414, 149] width 352 height 185
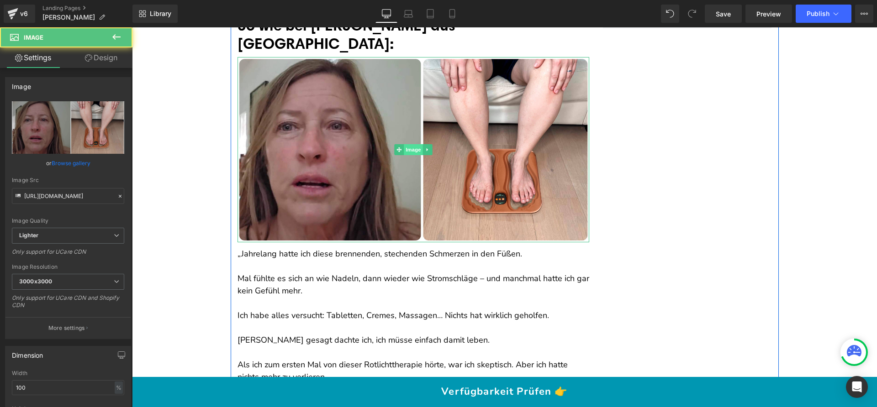
click at [410, 144] on span "Image" at bounding box center [413, 149] width 19 height 11
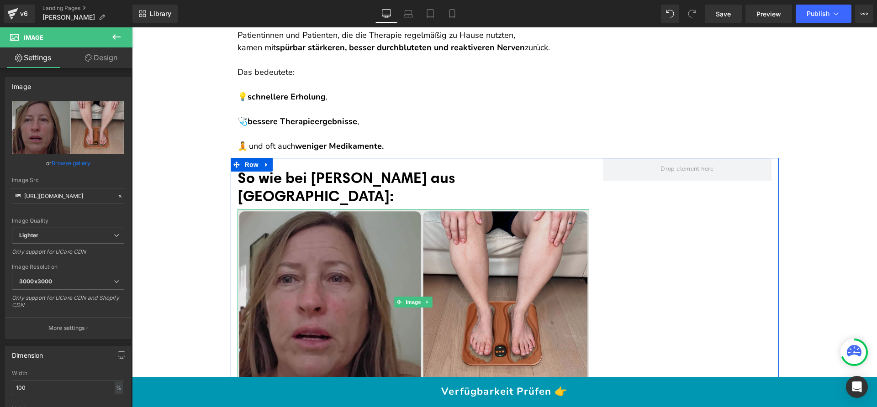
scroll to position [5223, 0]
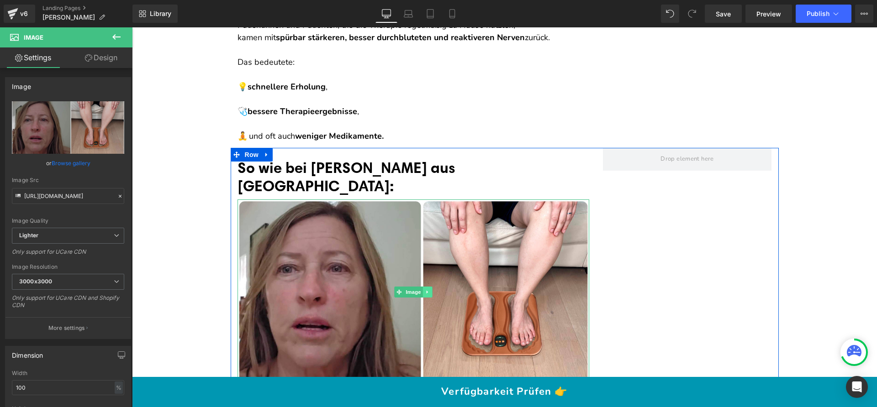
click at [426, 290] on icon at bounding box center [427, 292] width 5 height 5
click at [420, 290] on icon at bounding box center [422, 292] width 5 height 5
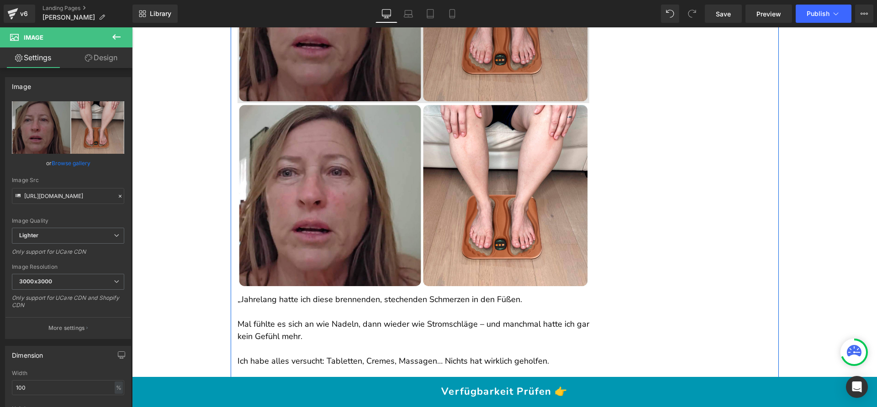
scroll to position [5326, 0]
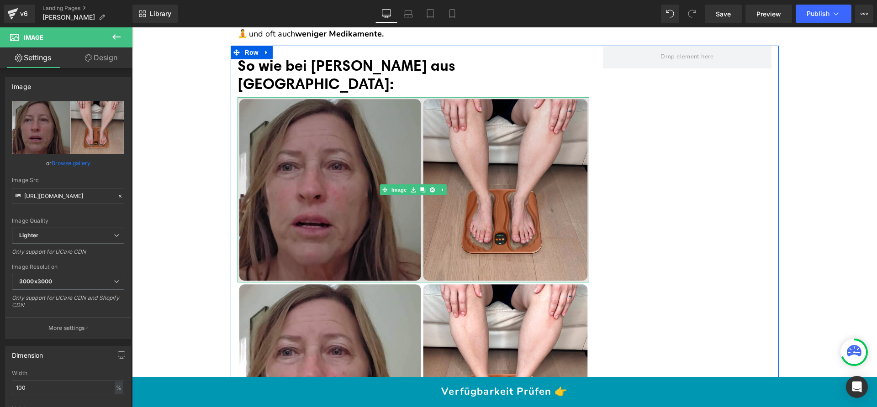
click at [356, 166] on img at bounding box center [414, 189] width 352 height 185
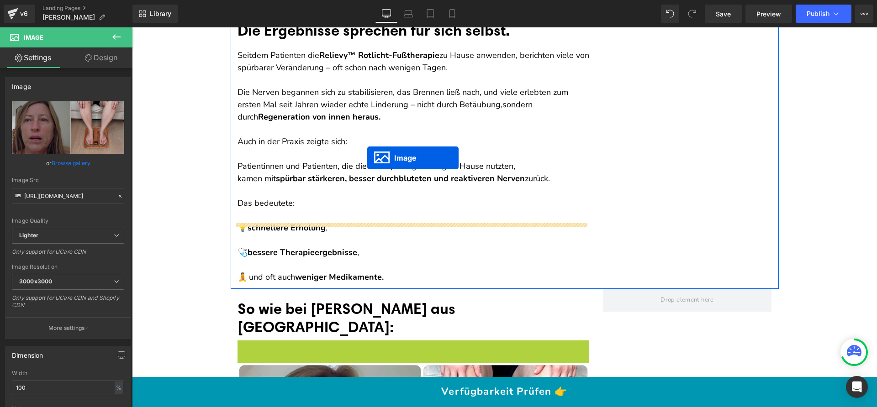
scroll to position [4962, 0]
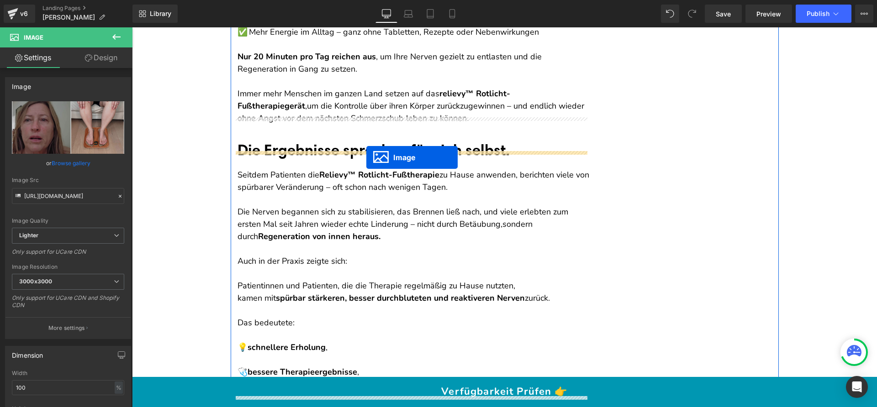
drag, startPoint x: 398, startPoint y: 164, endPoint x: 365, endPoint y: 156, distance: 34.1
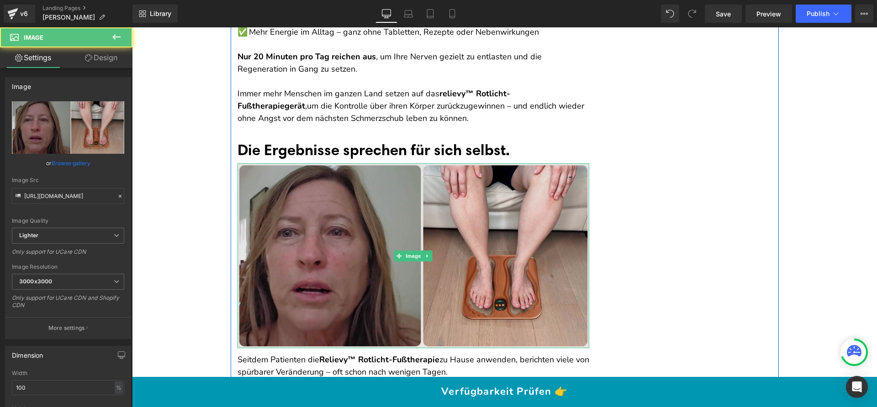
click at [294, 177] on img at bounding box center [414, 256] width 352 height 185
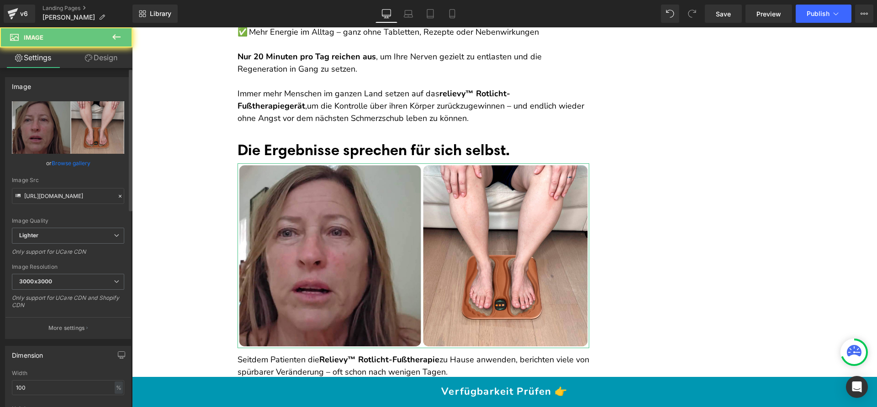
click at [65, 166] on link "Browse gallery" at bounding box center [71, 163] width 39 height 16
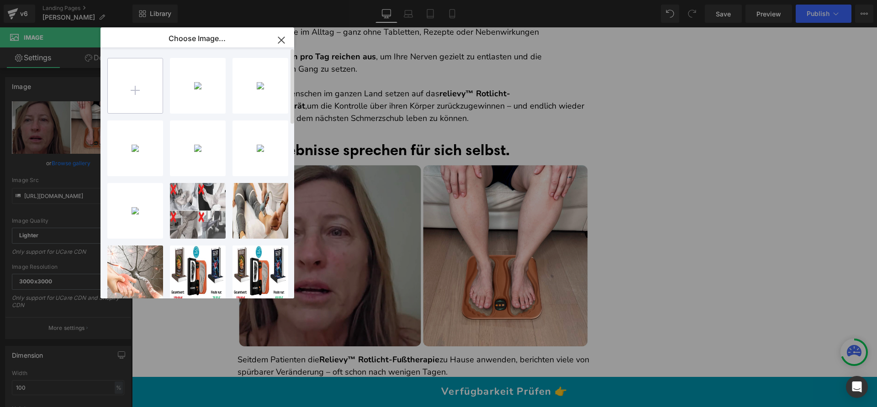
click at [143, 76] on input "file" at bounding box center [135, 85] width 55 height 55
click at [269, 156] on div "gif _10... _6_.jpg 651.46 KB" at bounding box center [261, 149] width 56 height 56
type input "https://ucarecdn.com/5d0efa7f-5725-49fe-b289-1548cc7f09d1/-/format/auto/-/previ…"
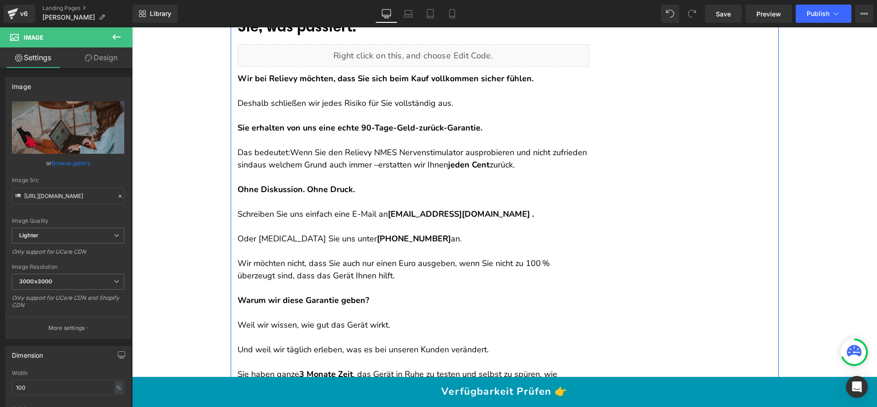
scroll to position [8204, 0]
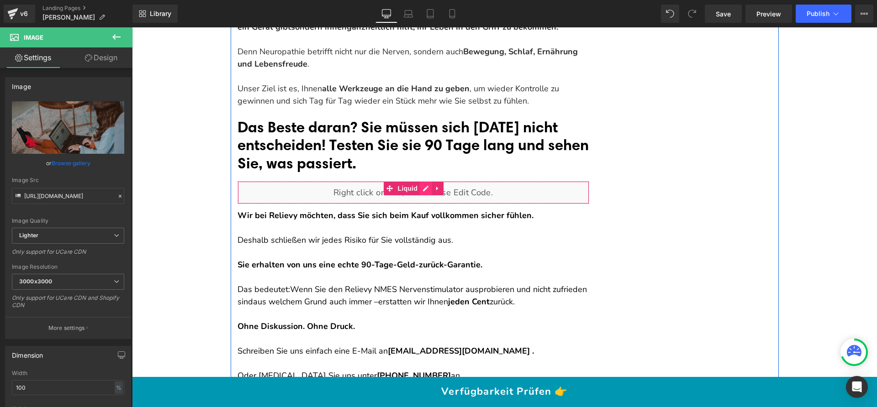
click at [425, 195] on div "Liquid" at bounding box center [414, 192] width 352 height 23
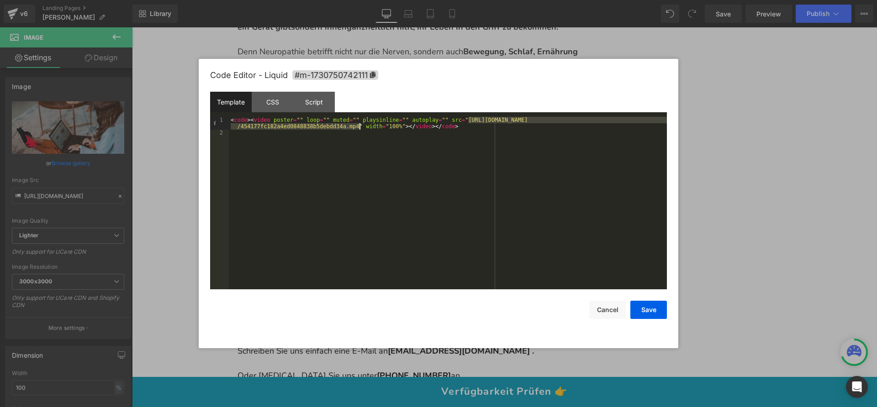
drag, startPoint x: 469, startPoint y: 118, endPoint x: 358, endPoint y: 127, distance: 111.4
click at [358, 127] on div "< code > < video poster = "" loop = "" muted = "" playsinline = "" autoplay = "…" at bounding box center [448, 213] width 438 height 192
click at [639, 306] on button "Save" at bounding box center [648, 310] width 37 height 18
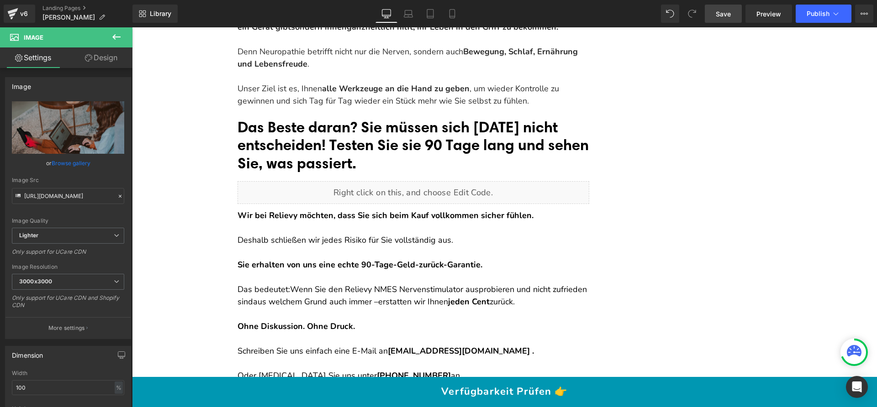
click at [719, 18] on link "Save" at bounding box center [723, 14] width 37 height 18
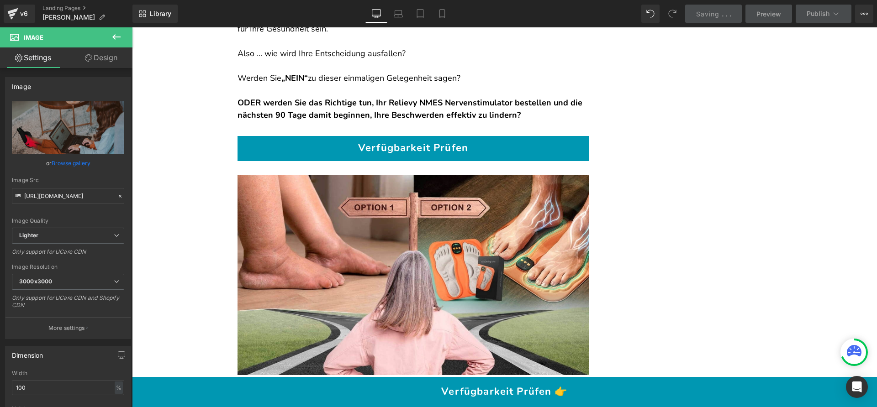
scroll to position [9724, 0]
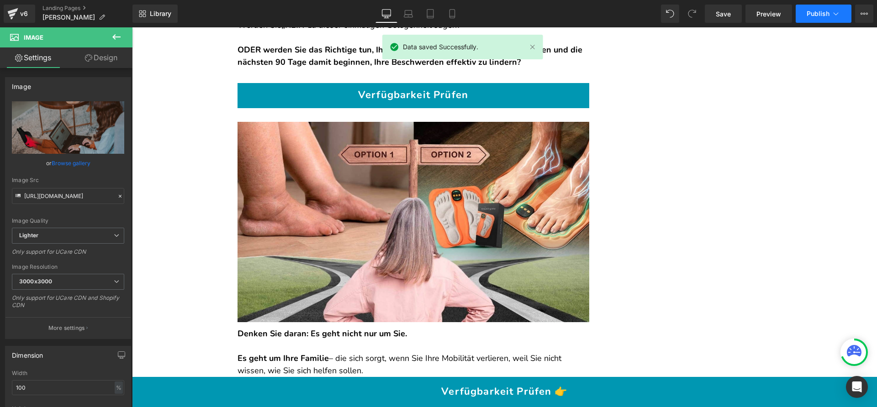
click at [814, 9] on button "Publish" at bounding box center [824, 14] width 56 height 18
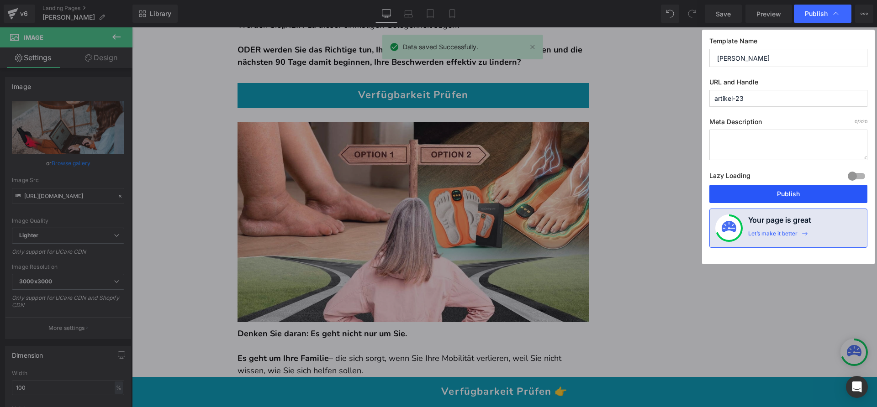
click at [763, 189] on button "Publish" at bounding box center [788, 194] width 158 height 18
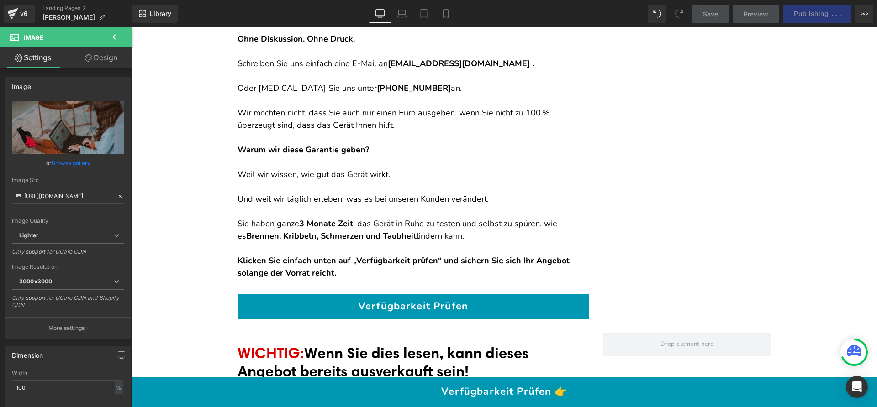
scroll to position [7892, 0]
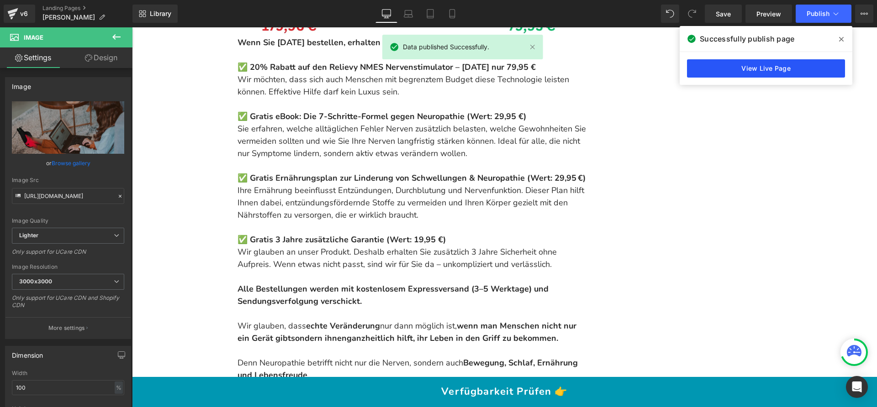
click at [769, 64] on link "View Live Page" at bounding box center [766, 68] width 158 height 18
